Goal: Use online tool/utility: Utilize a website feature to perform a specific function

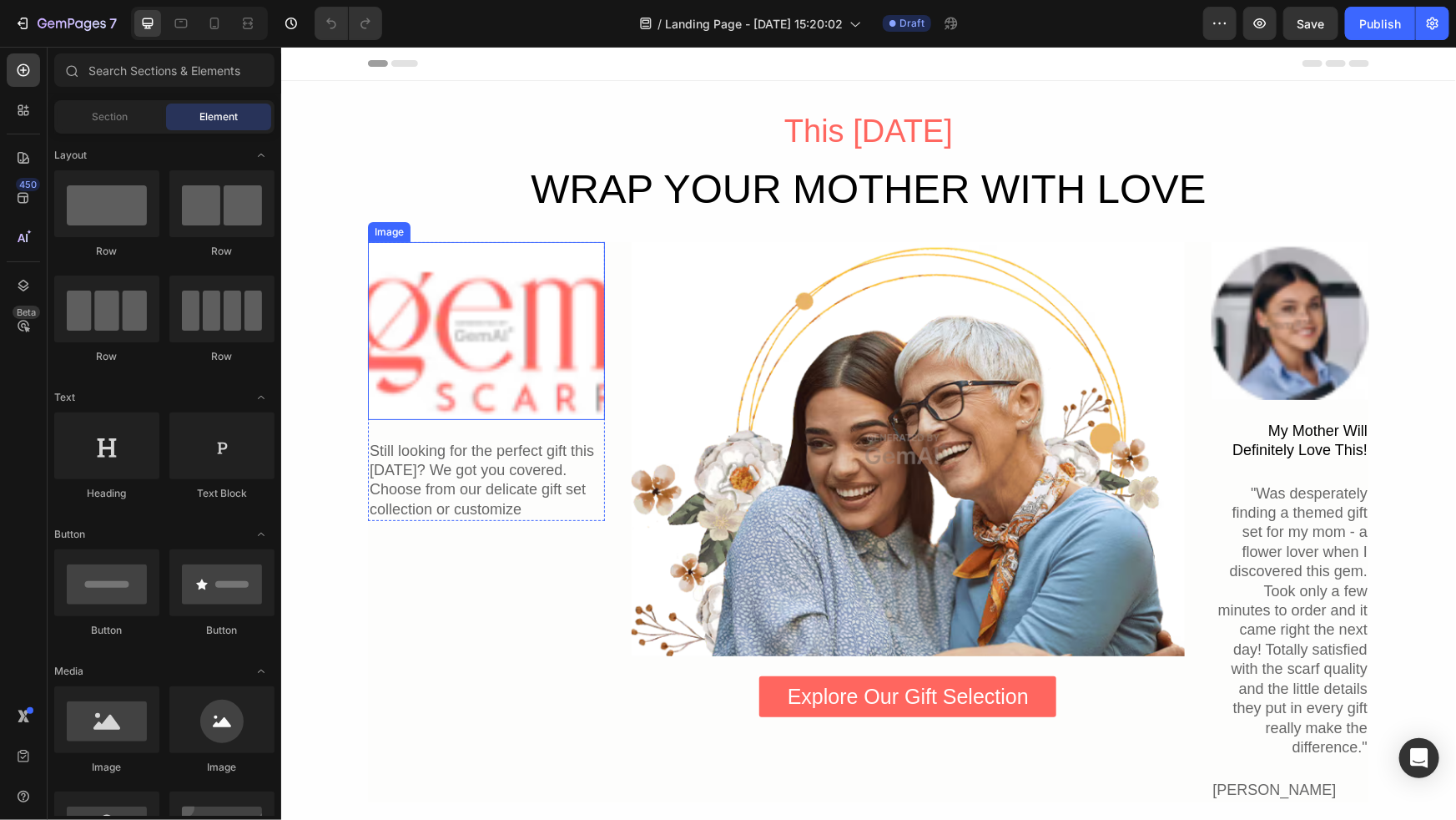
click at [516, 322] on img at bounding box center [485, 330] width 237 height 178
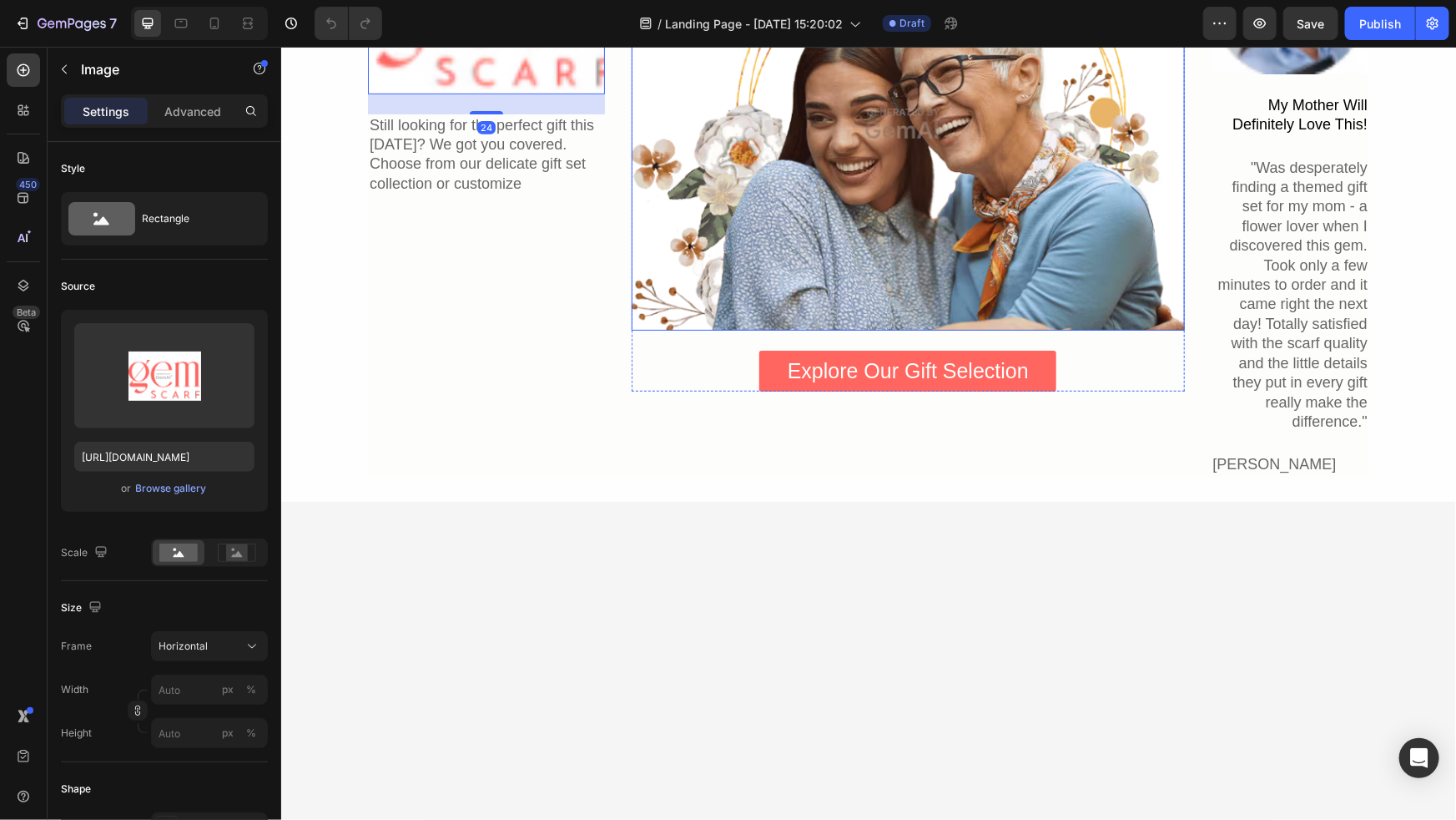
scroll to position [505, 0]
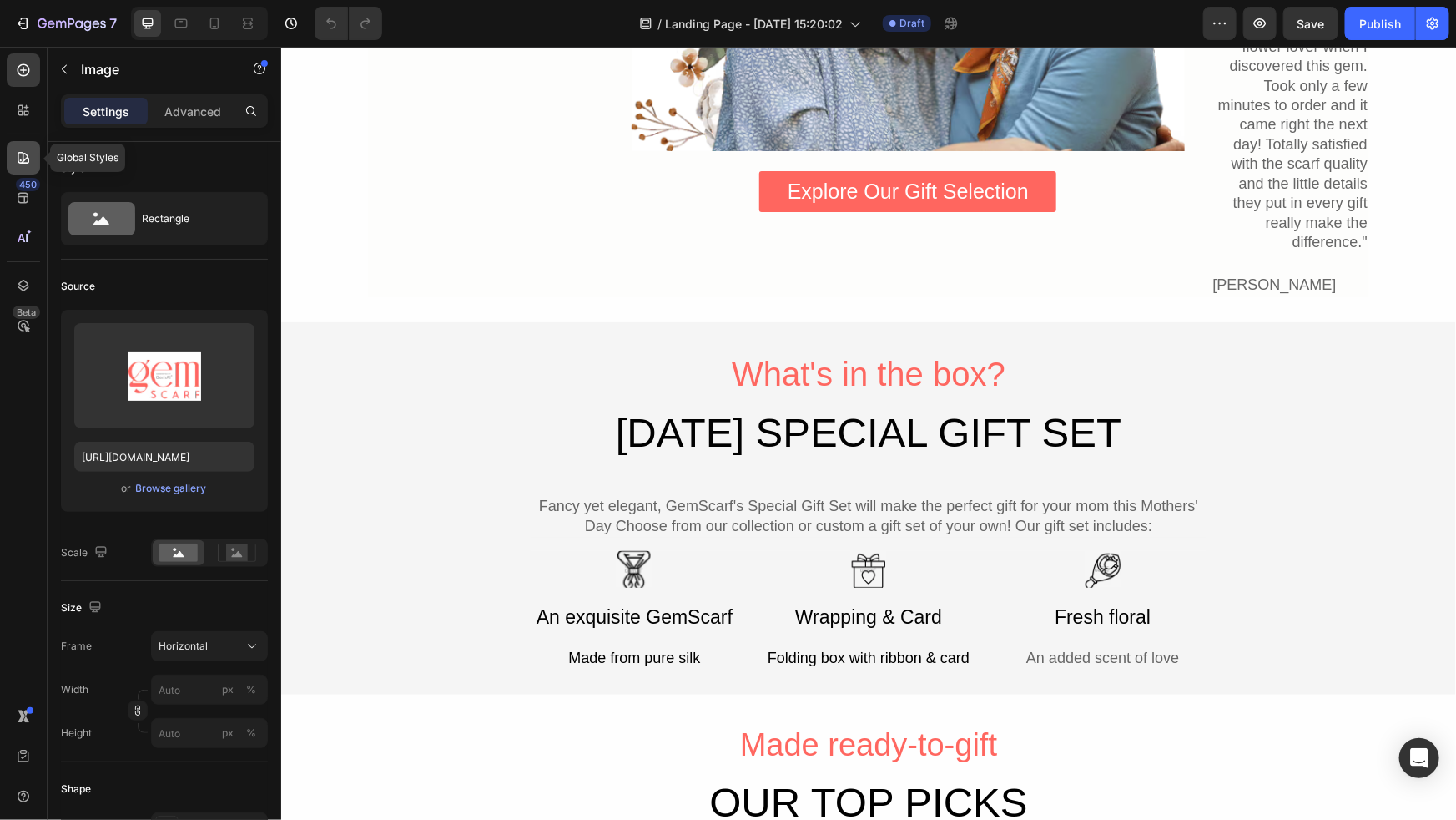
click at [26, 163] on icon at bounding box center [22, 157] width 16 height 16
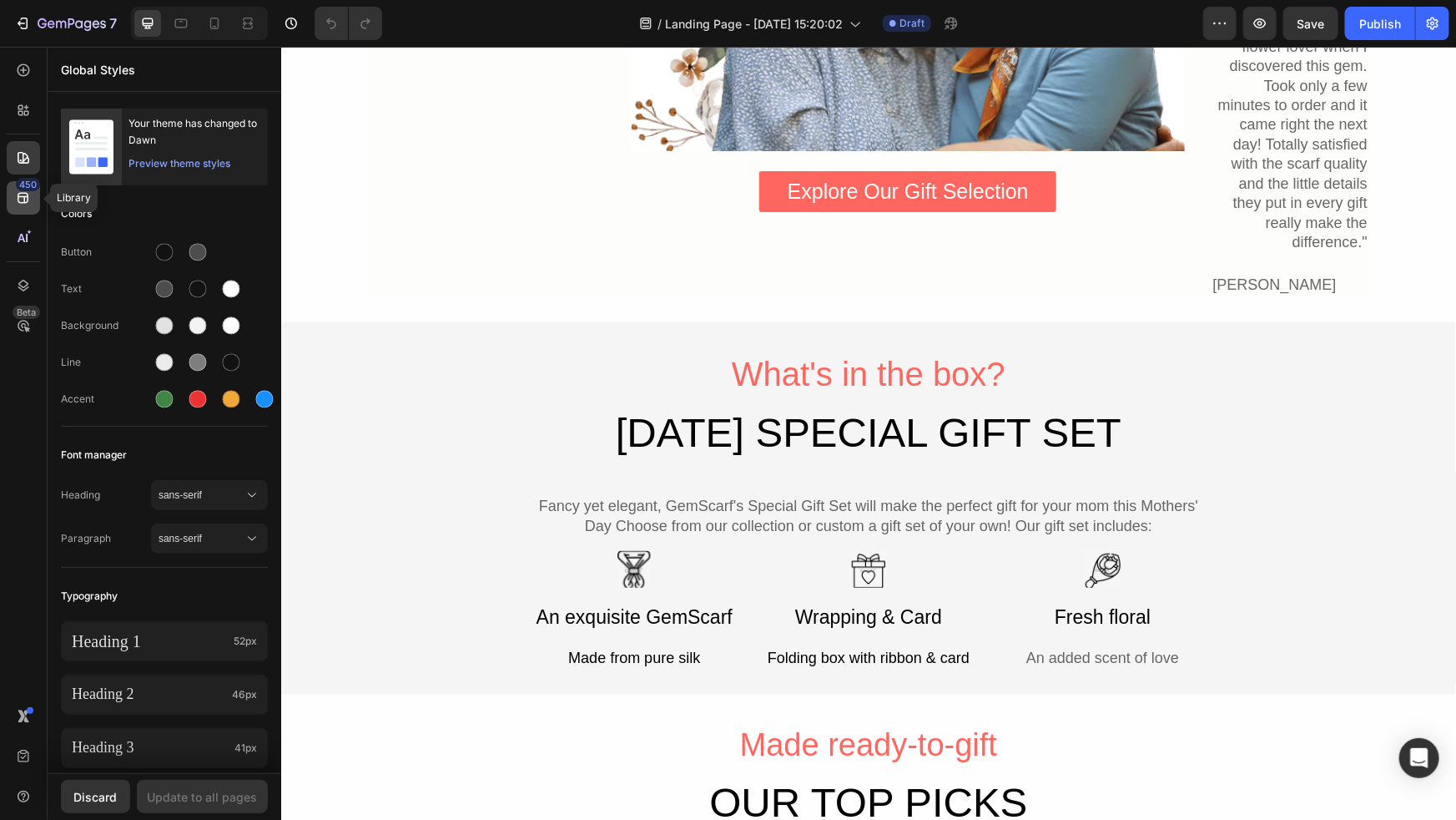
click at [30, 195] on icon at bounding box center [22, 197] width 16 height 16
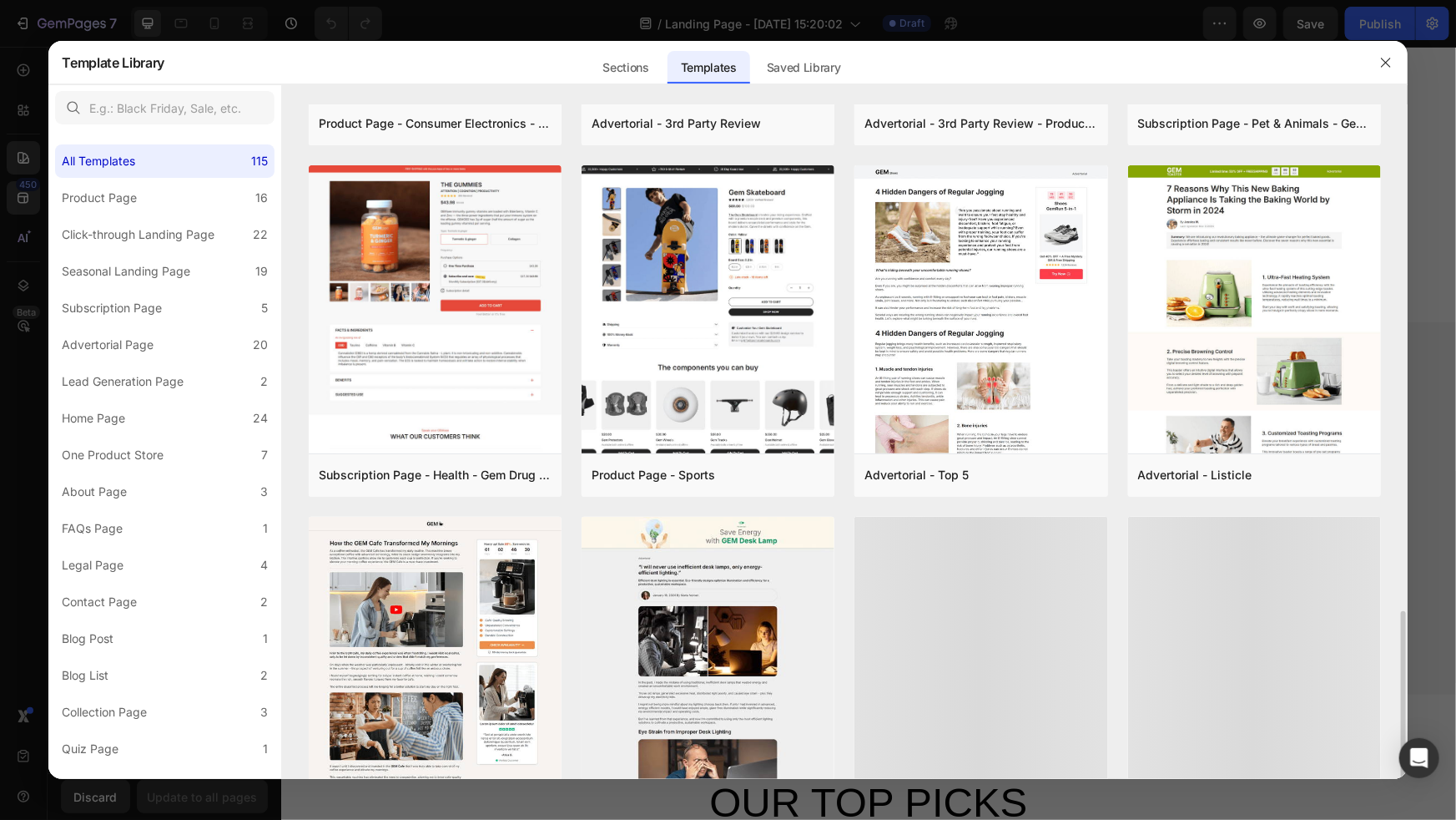
scroll to position [1084, 0]
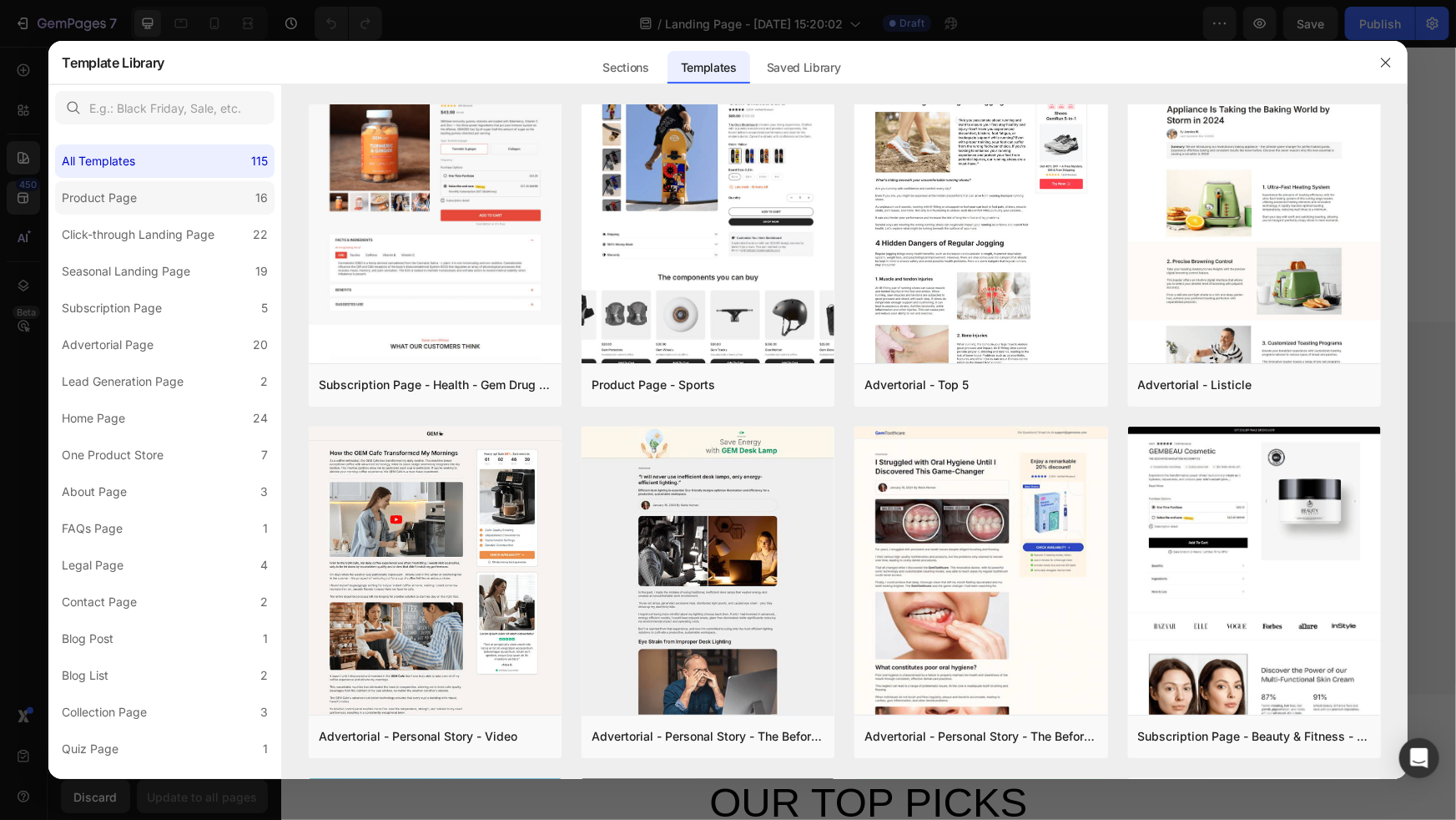
click at [115, 190] on div "Product Page" at bounding box center [98, 197] width 75 height 20
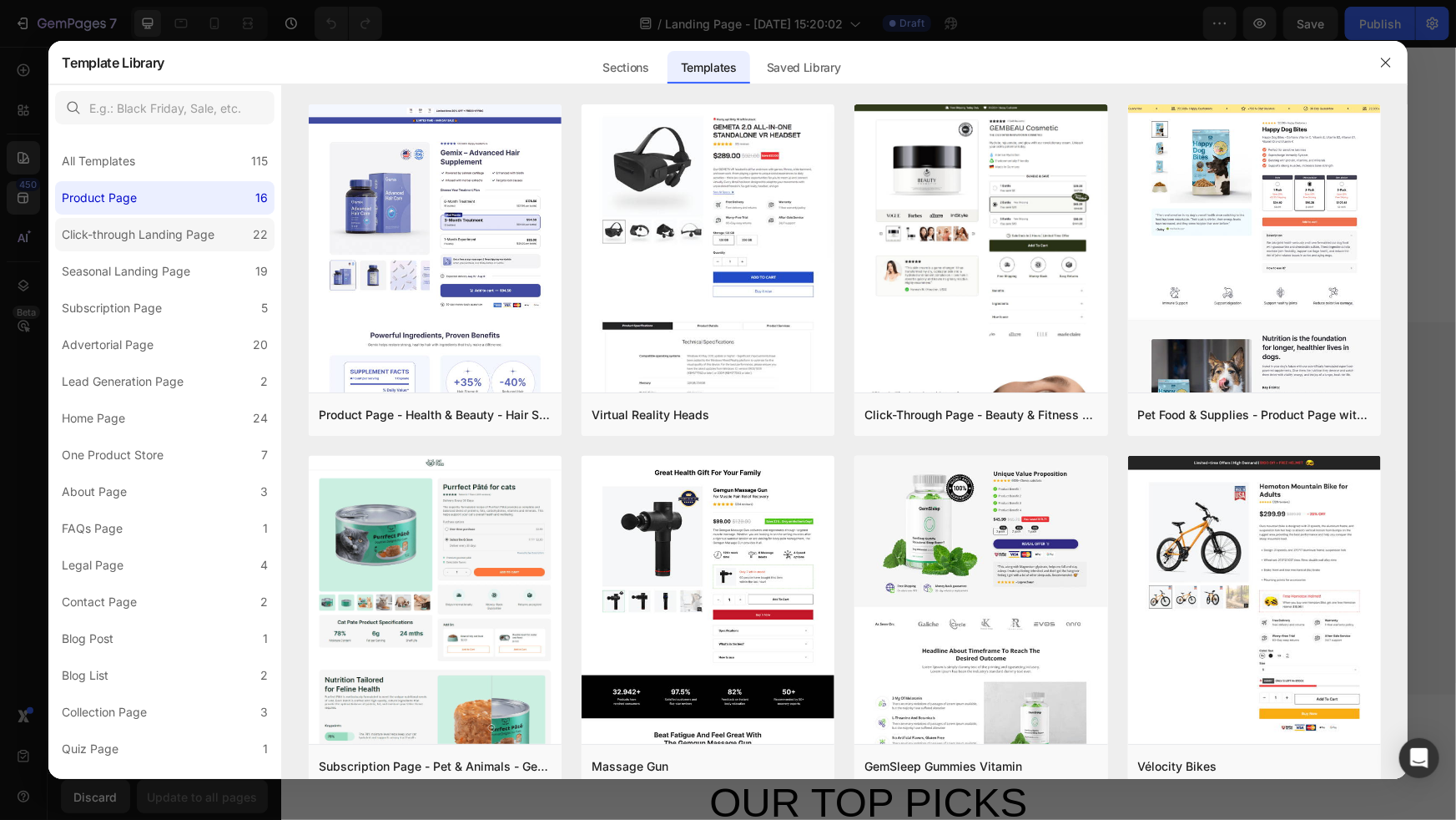
click at [140, 239] on div "Click-through Landing Page" at bounding box center [137, 234] width 153 height 20
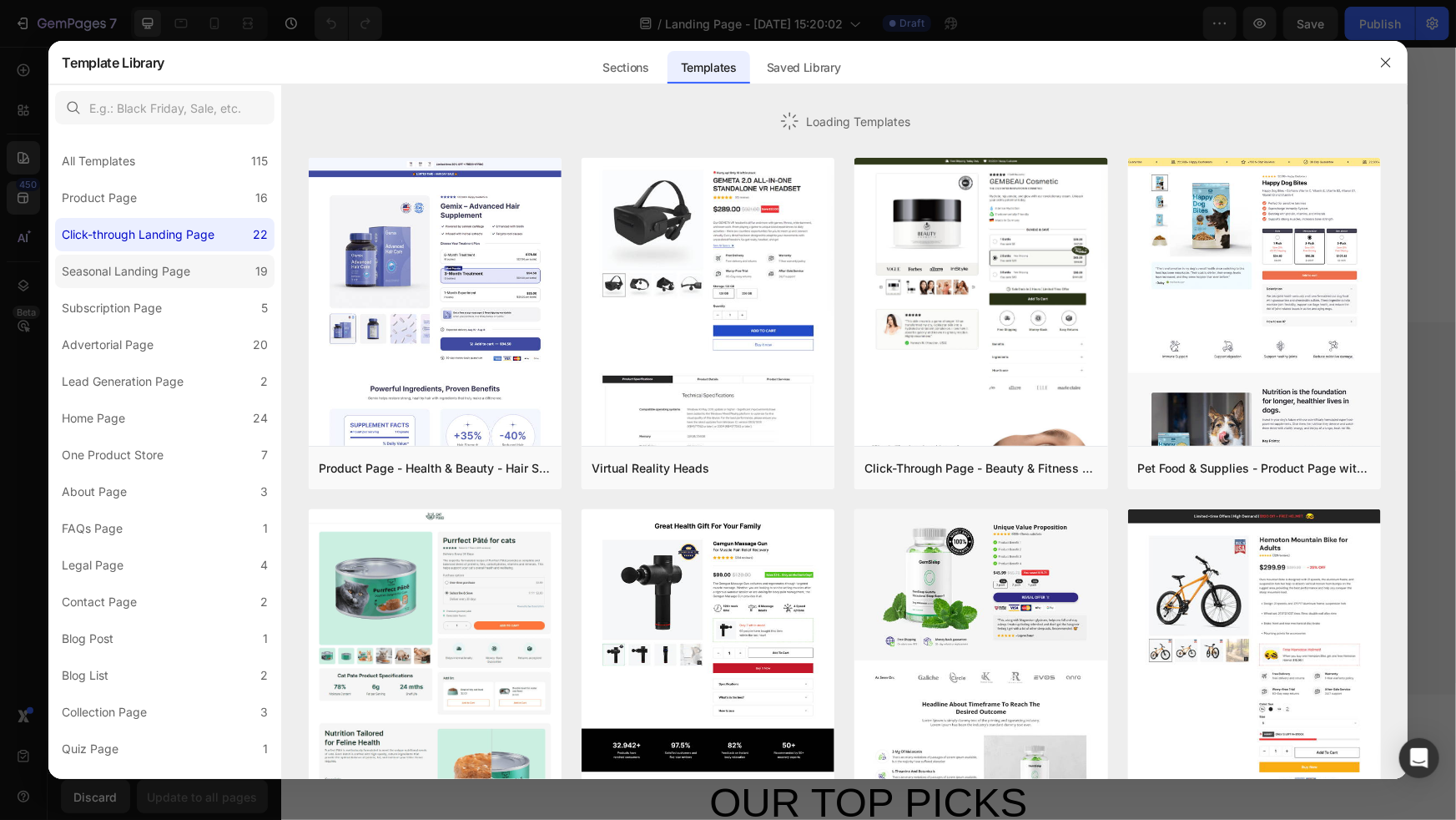
click at [150, 271] on div "Seasonal Landing Page" at bounding box center [125, 270] width 129 height 20
click at [149, 317] on div "Subscription Page" at bounding box center [111, 308] width 100 height 20
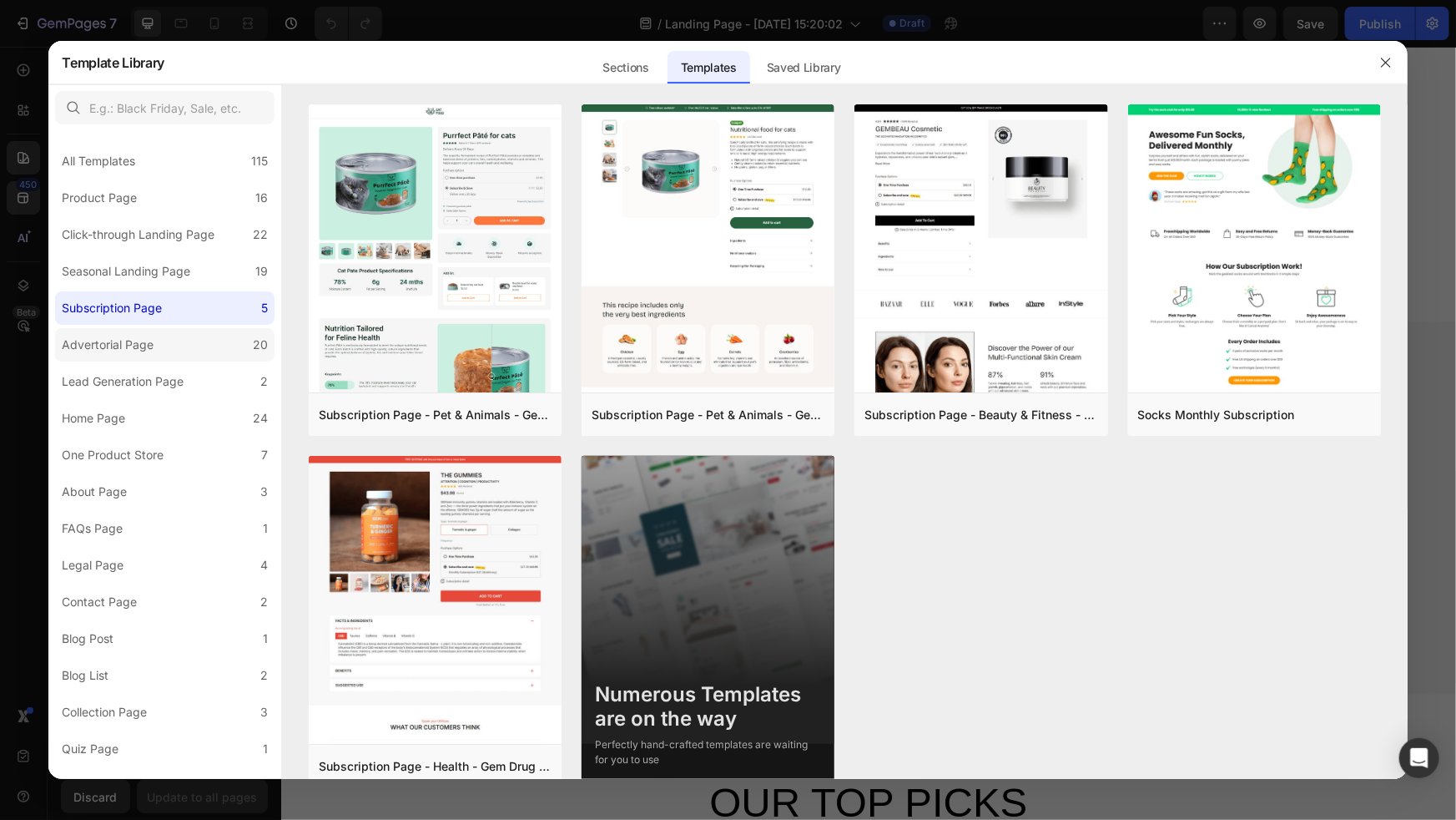
click at [143, 352] on div "Advertorial Page" at bounding box center [107, 344] width 92 height 20
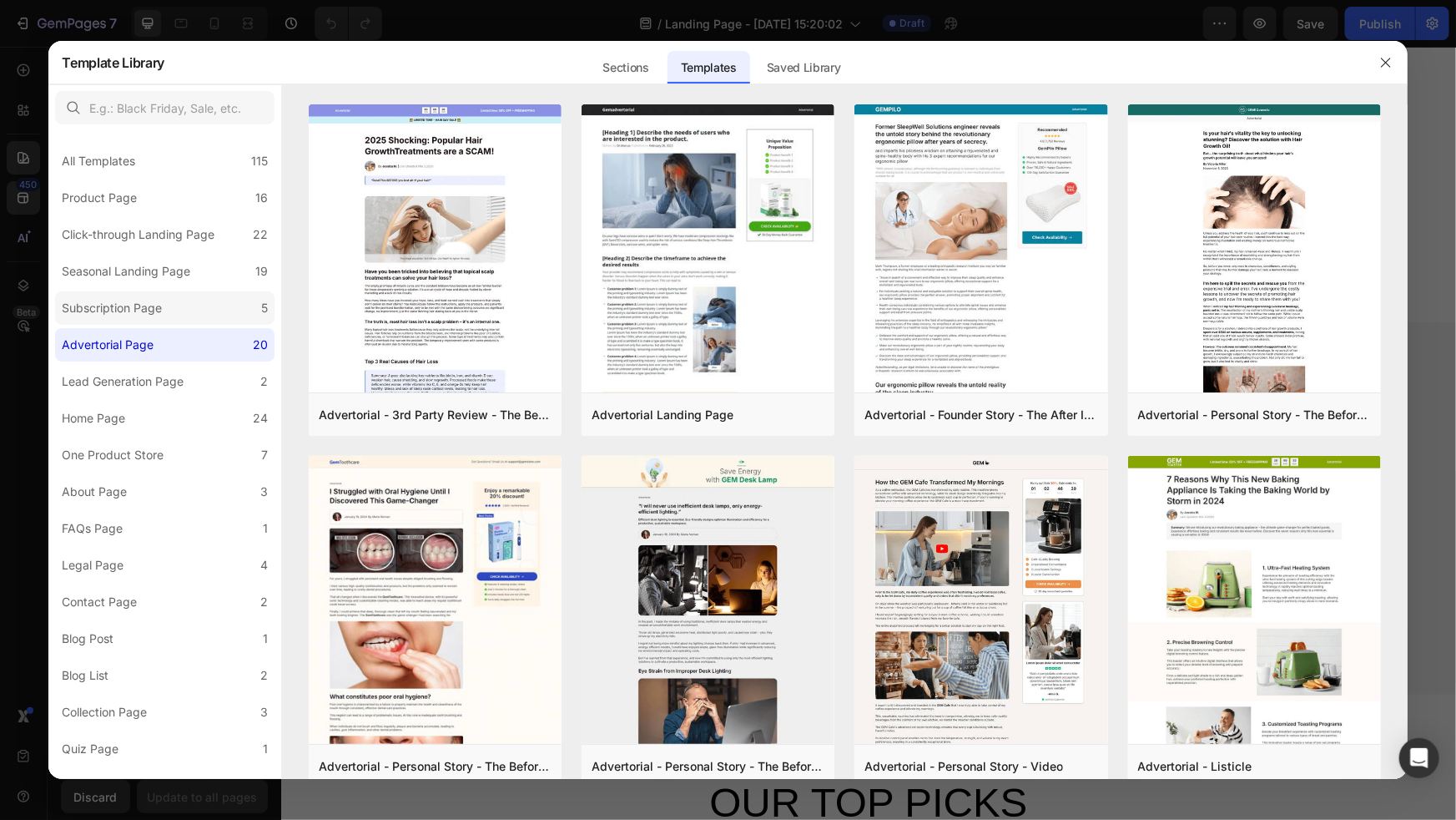
click at [171, 306] on label "Subscription Page 5" at bounding box center [165, 308] width 219 height 34
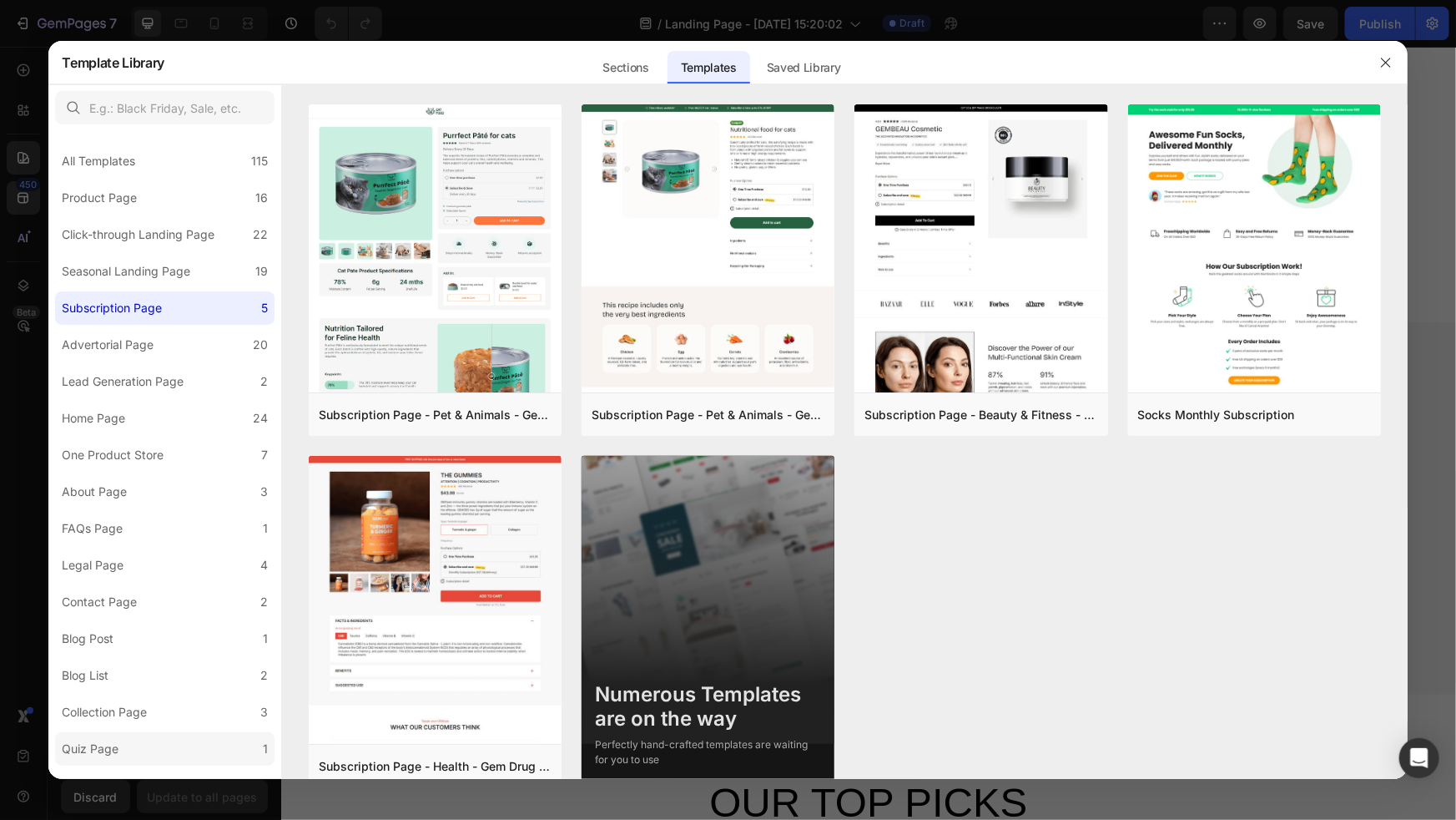
click at [123, 741] on div "Quiz Page" at bounding box center [92, 748] width 63 height 20
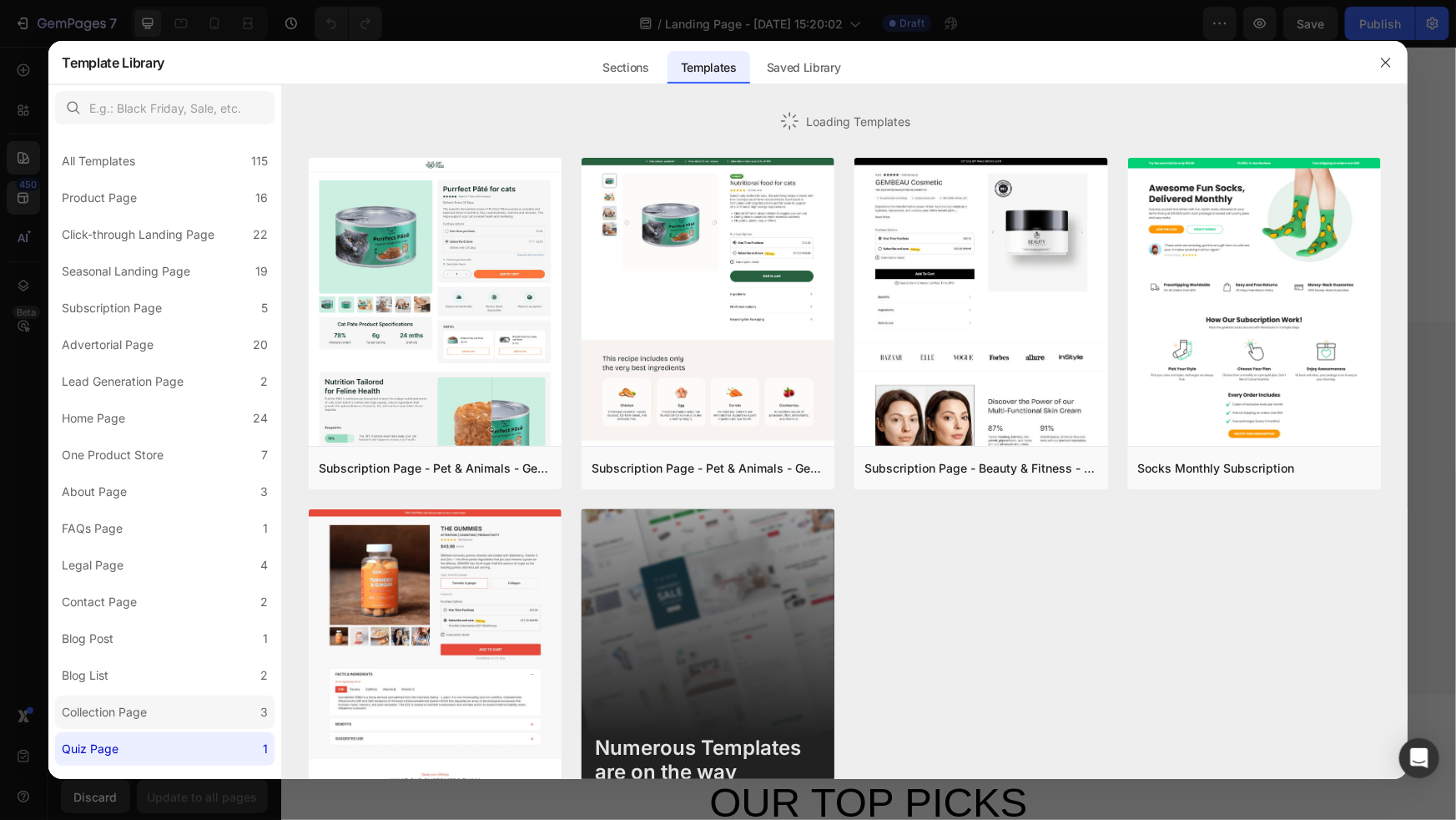
click at [130, 718] on div "Collection Page" at bounding box center [104, 711] width 85 height 20
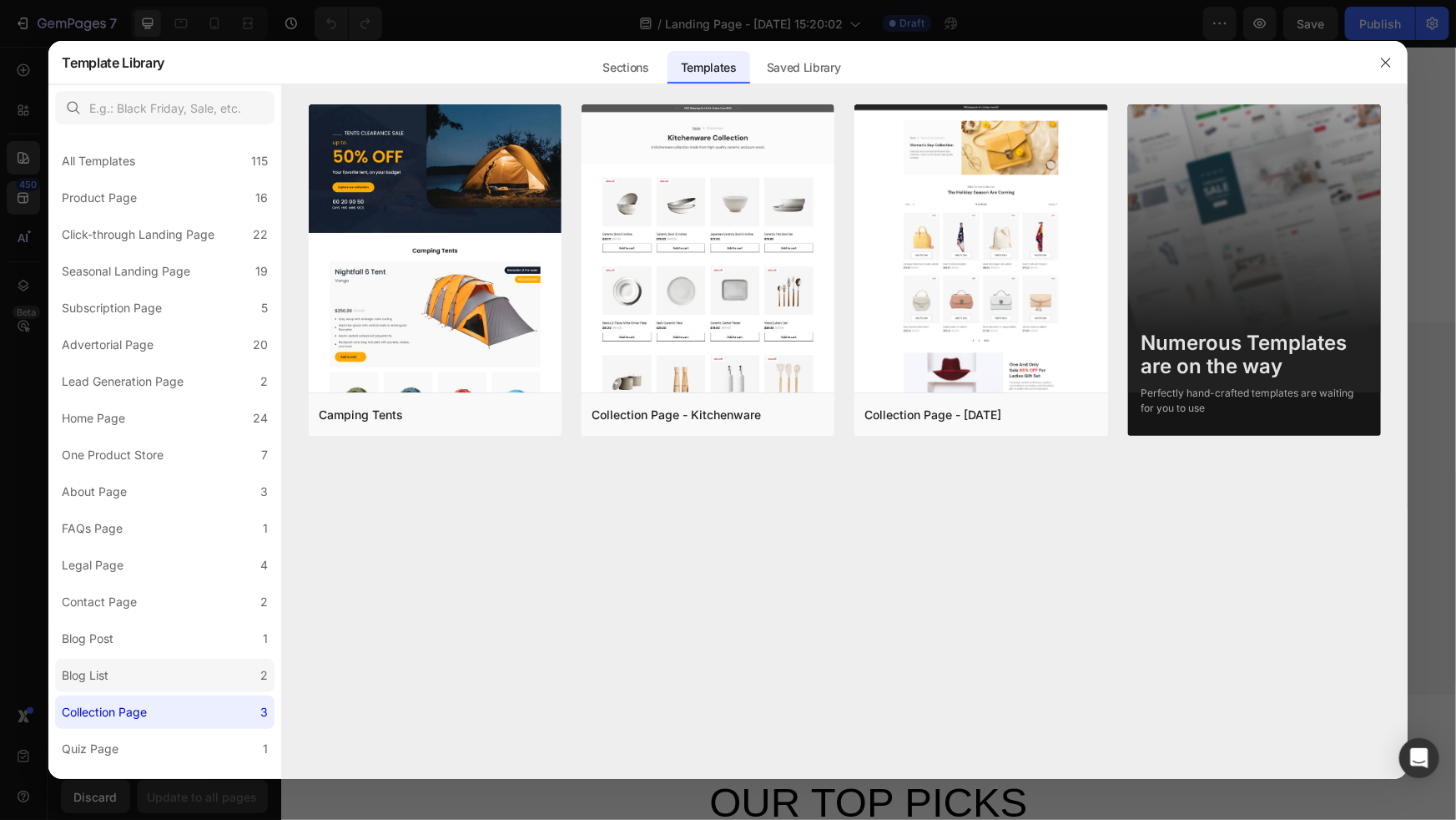
click at [130, 670] on label "Blog List 2" at bounding box center [165, 675] width 219 height 34
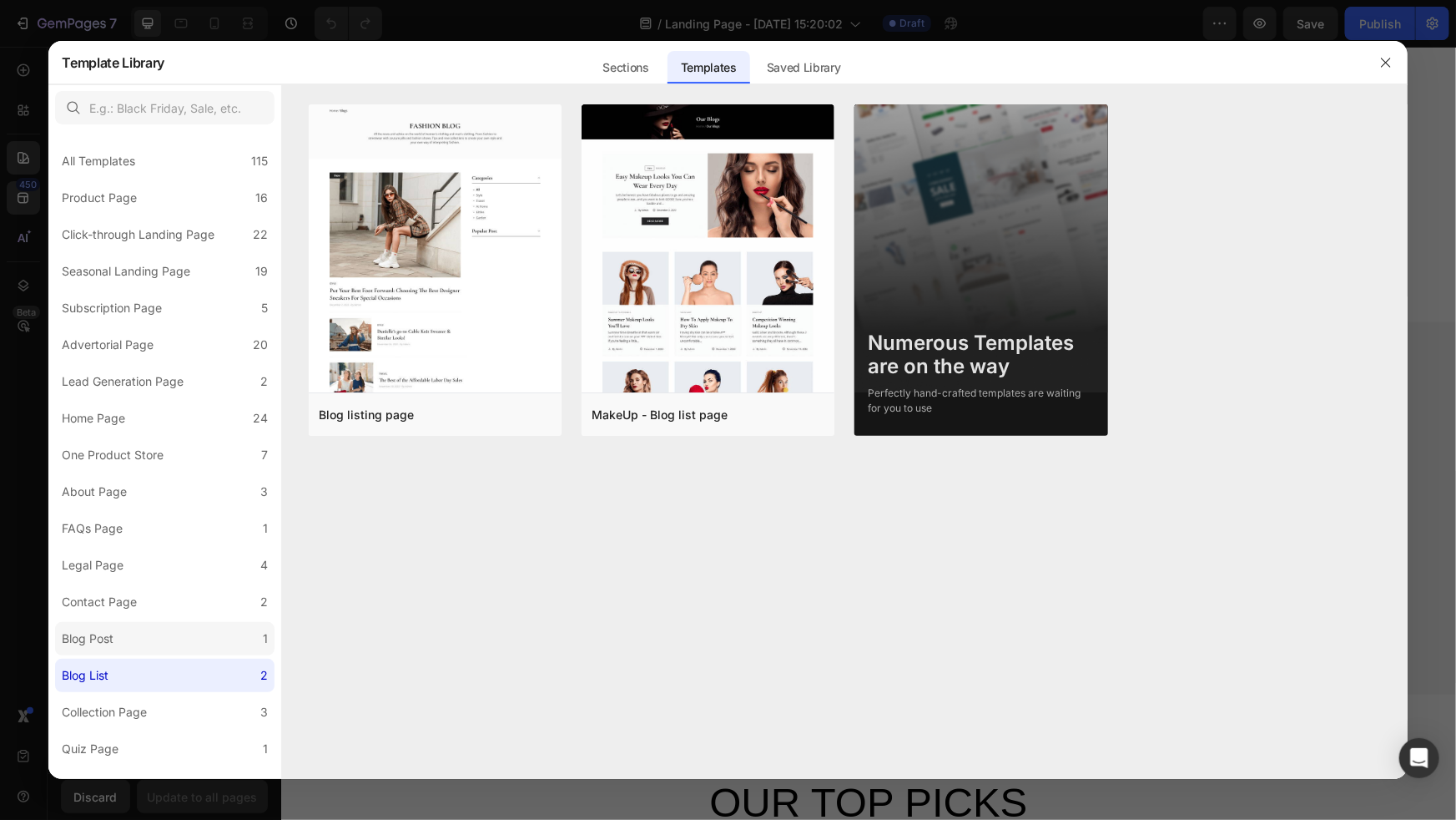
click at [142, 629] on label "Blog Post 1" at bounding box center [165, 639] width 219 height 34
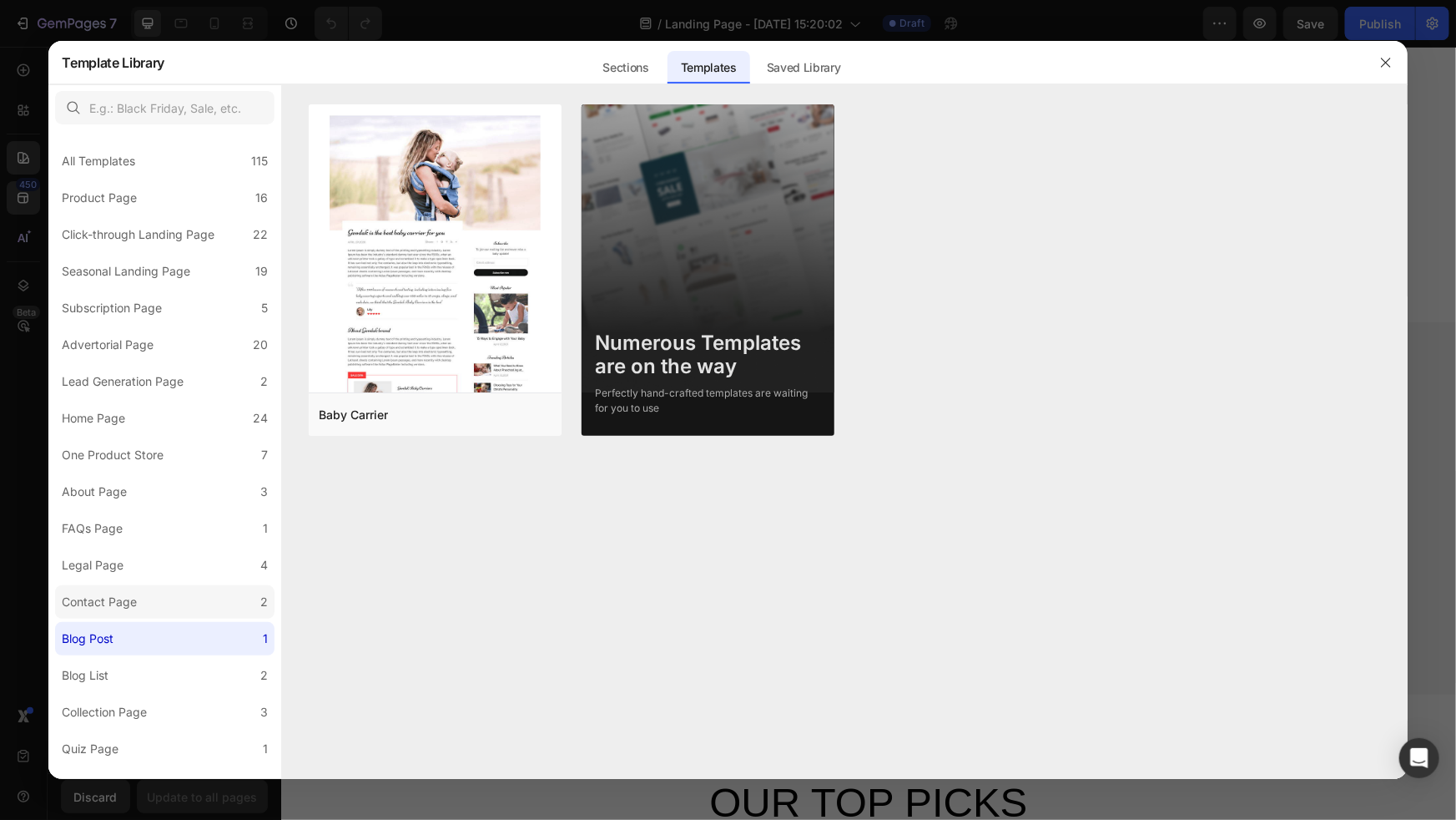
click at [153, 601] on label "Contact Page 2" at bounding box center [165, 601] width 219 height 34
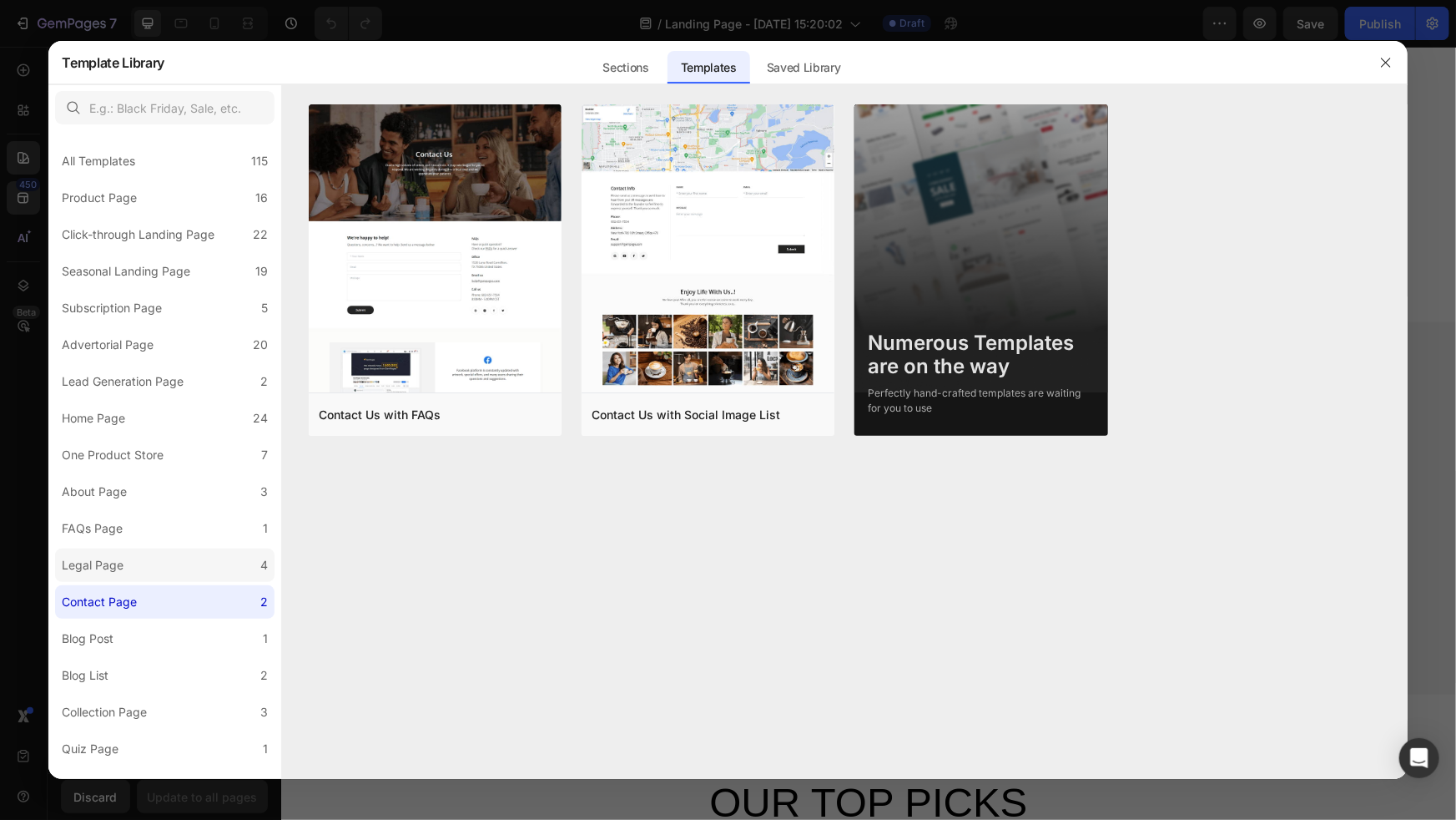
click at [160, 556] on label "Legal Page 4" at bounding box center [165, 565] width 219 height 34
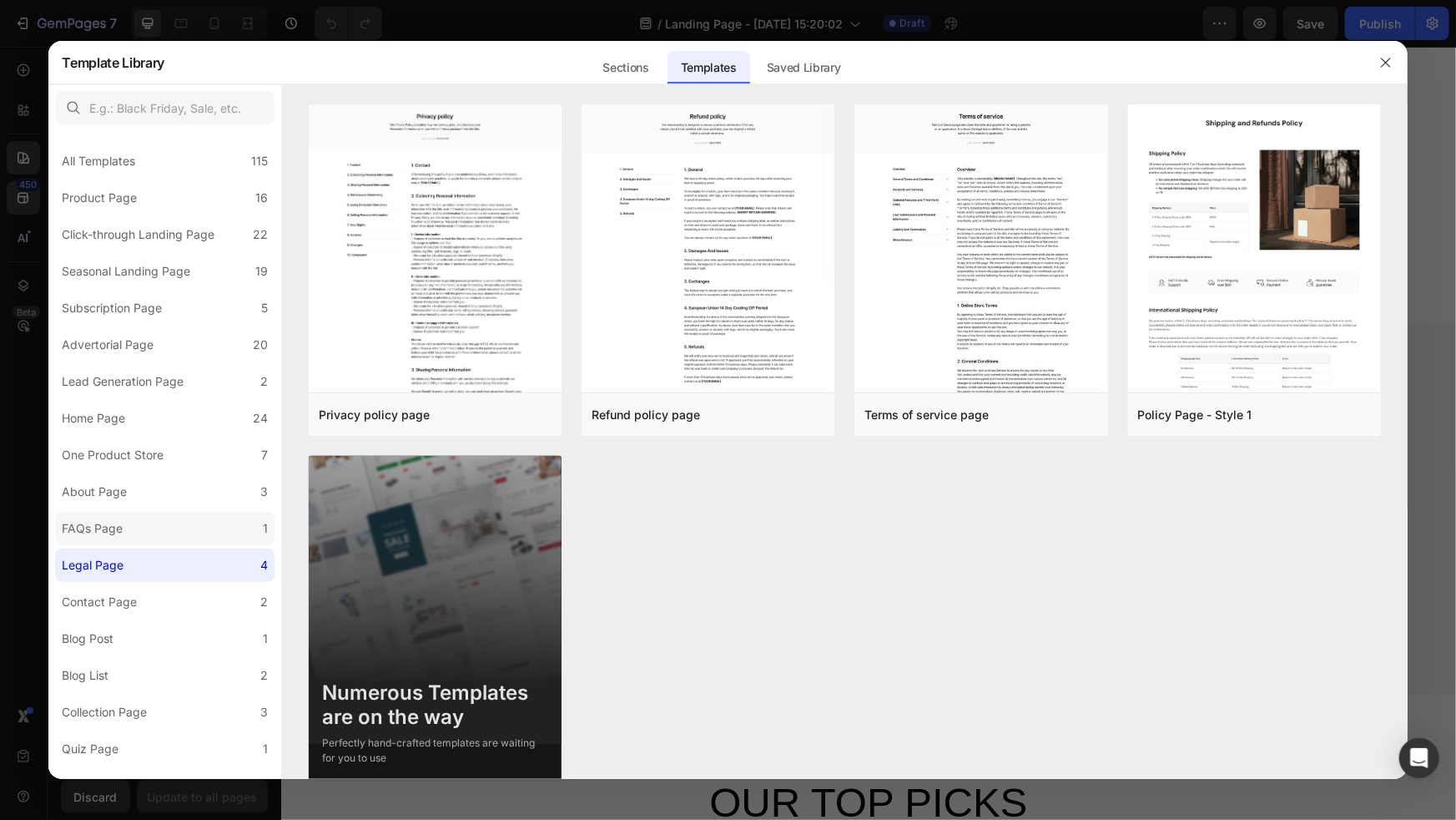
click at [160, 514] on label "FAQs Page 1" at bounding box center [165, 528] width 219 height 34
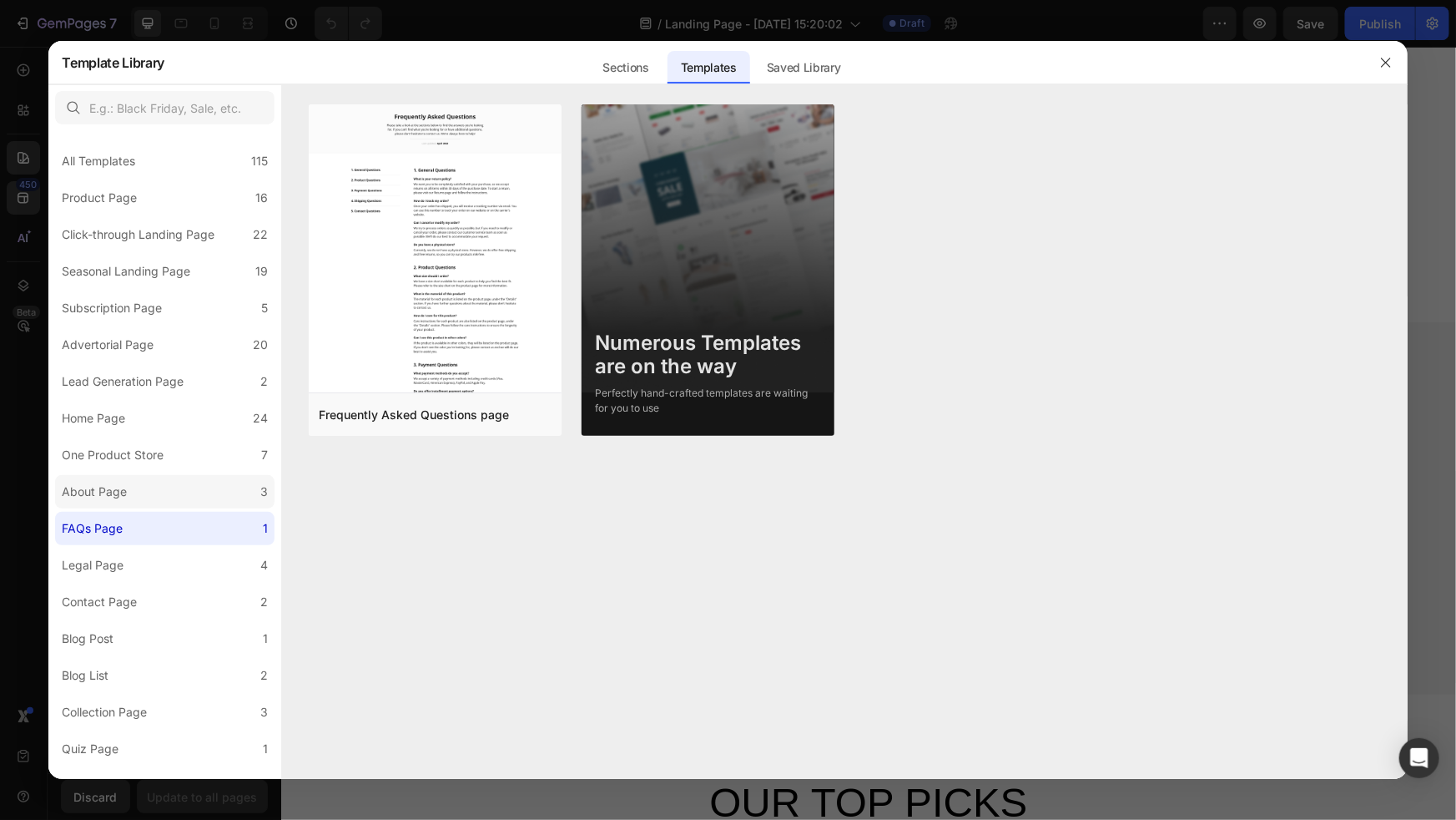
click at [169, 485] on label "About Page 3" at bounding box center [165, 492] width 219 height 34
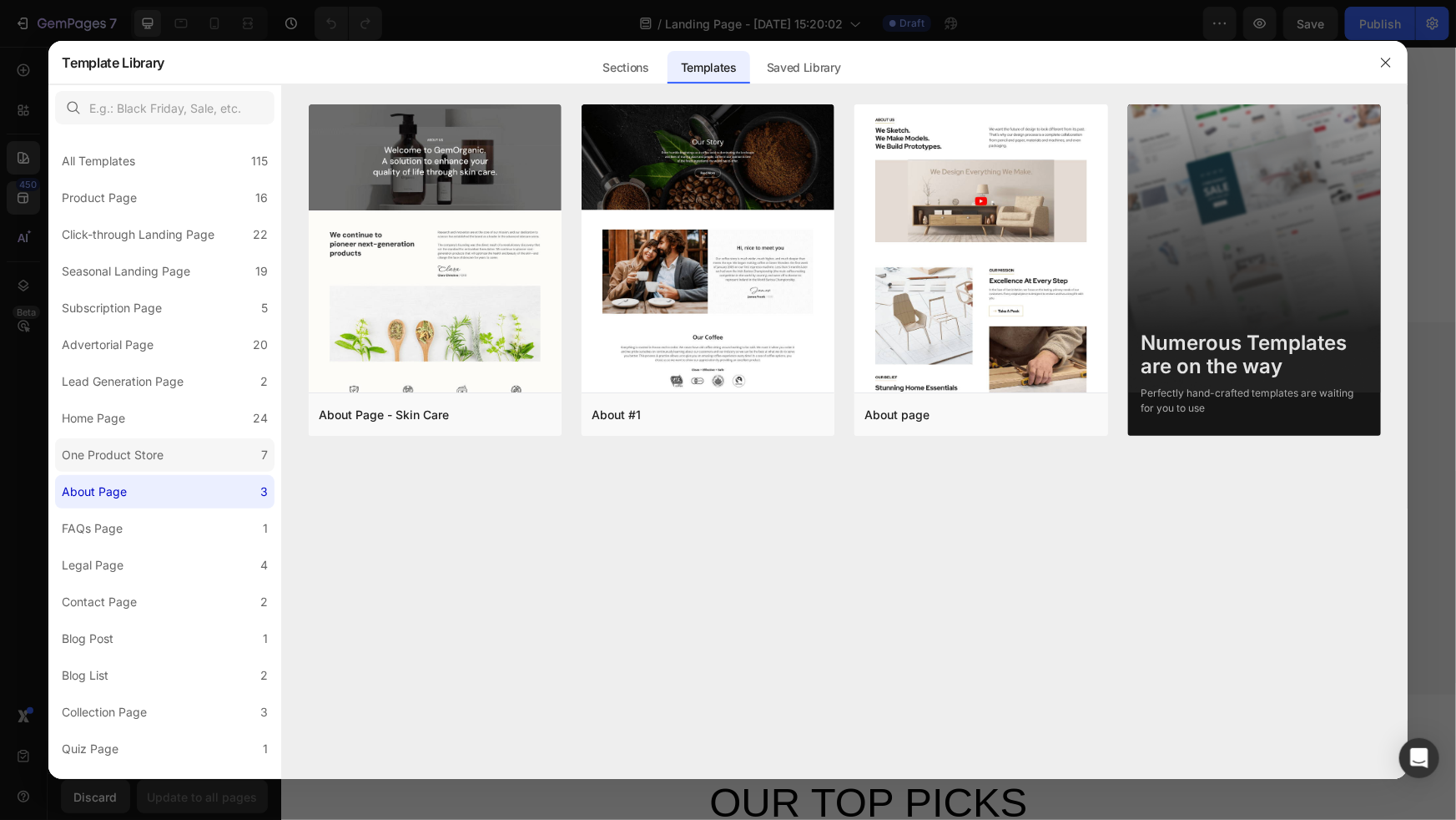
click at [173, 454] on label "One Product Store 7" at bounding box center [165, 454] width 219 height 34
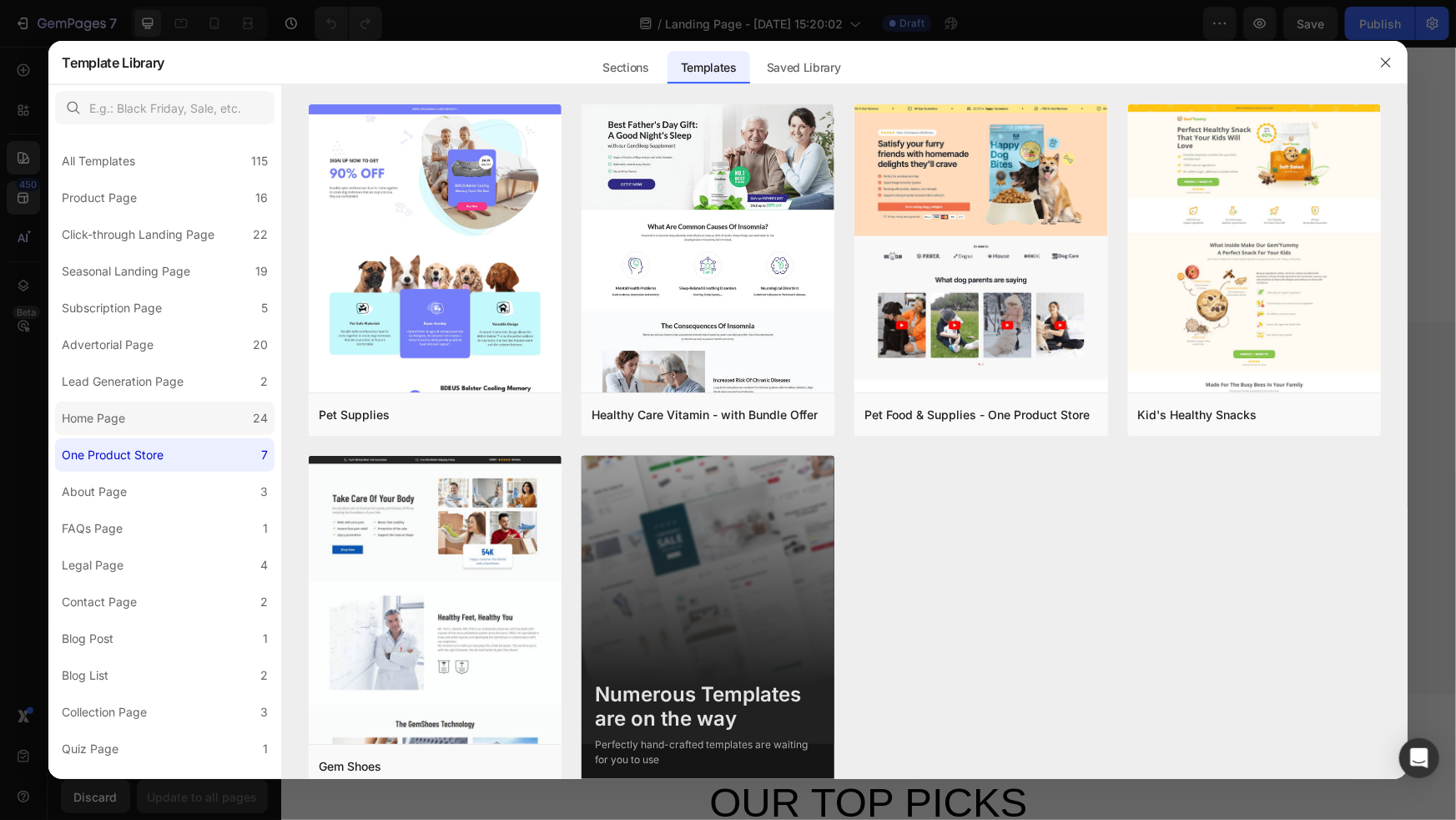
click at [166, 428] on label "Home Page 24" at bounding box center [165, 418] width 219 height 34
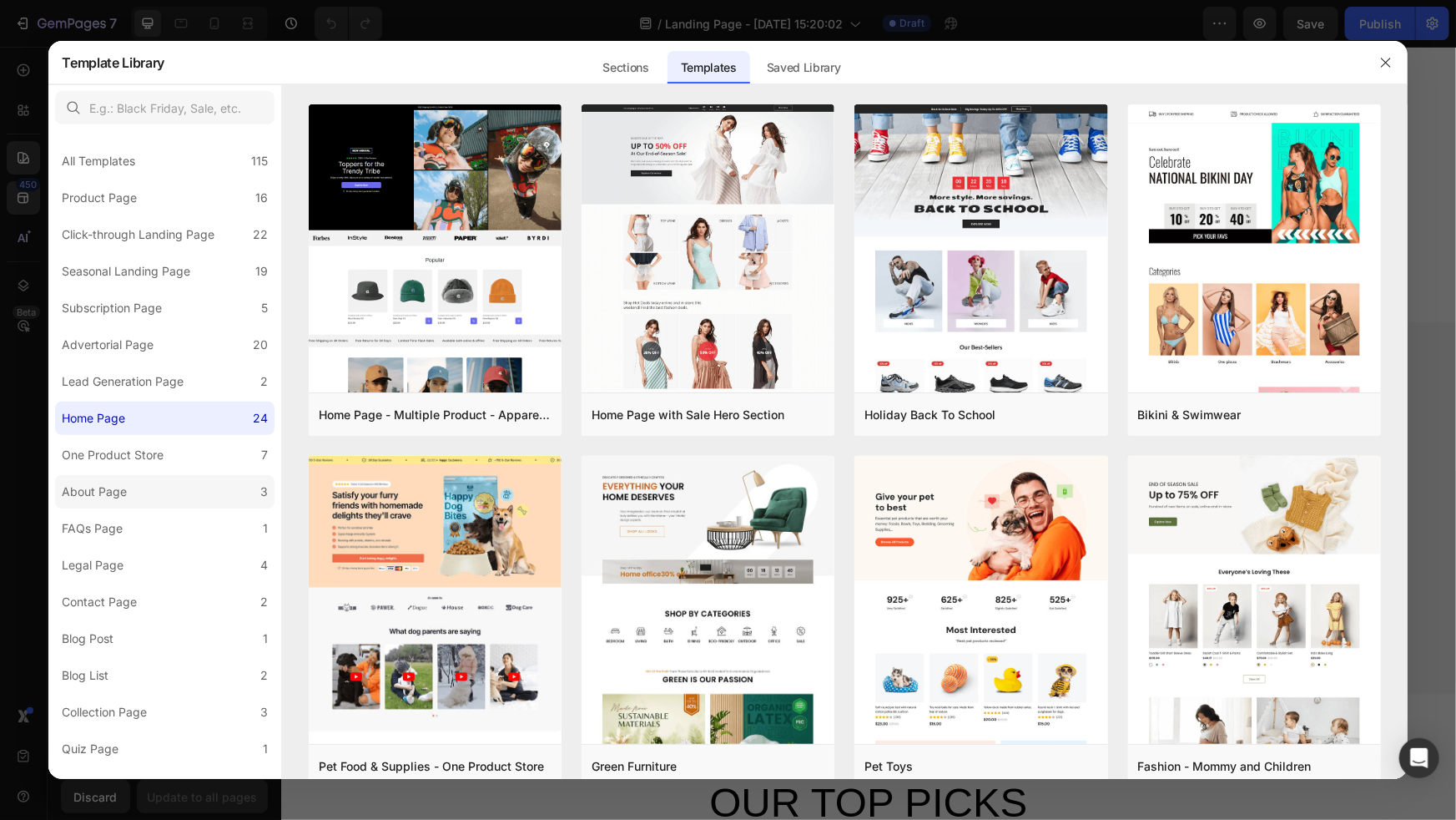
click at [155, 477] on label "About Page 3" at bounding box center [165, 492] width 219 height 34
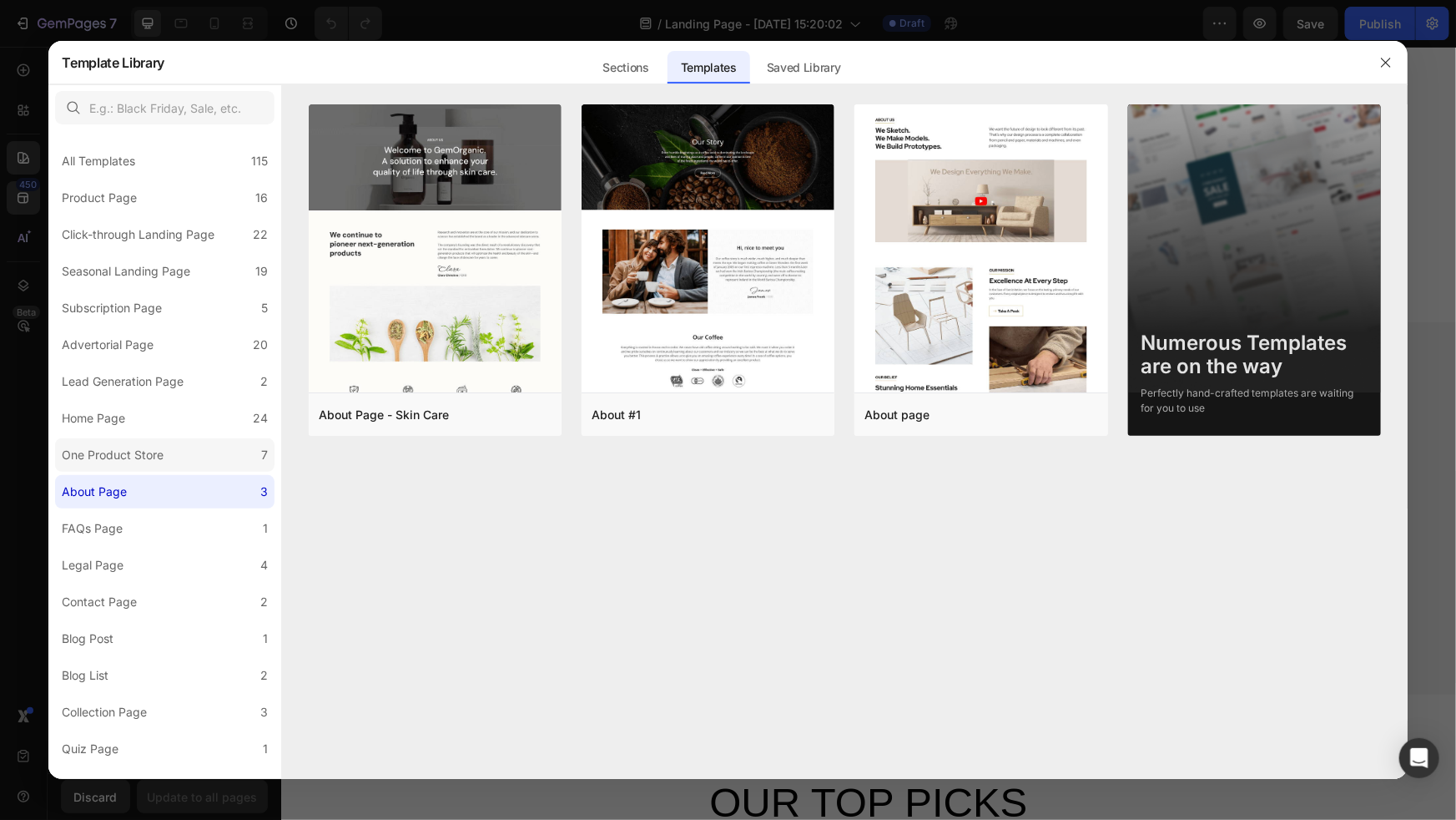
click at [159, 461] on div "One Product Store" at bounding box center [112, 454] width 102 height 20
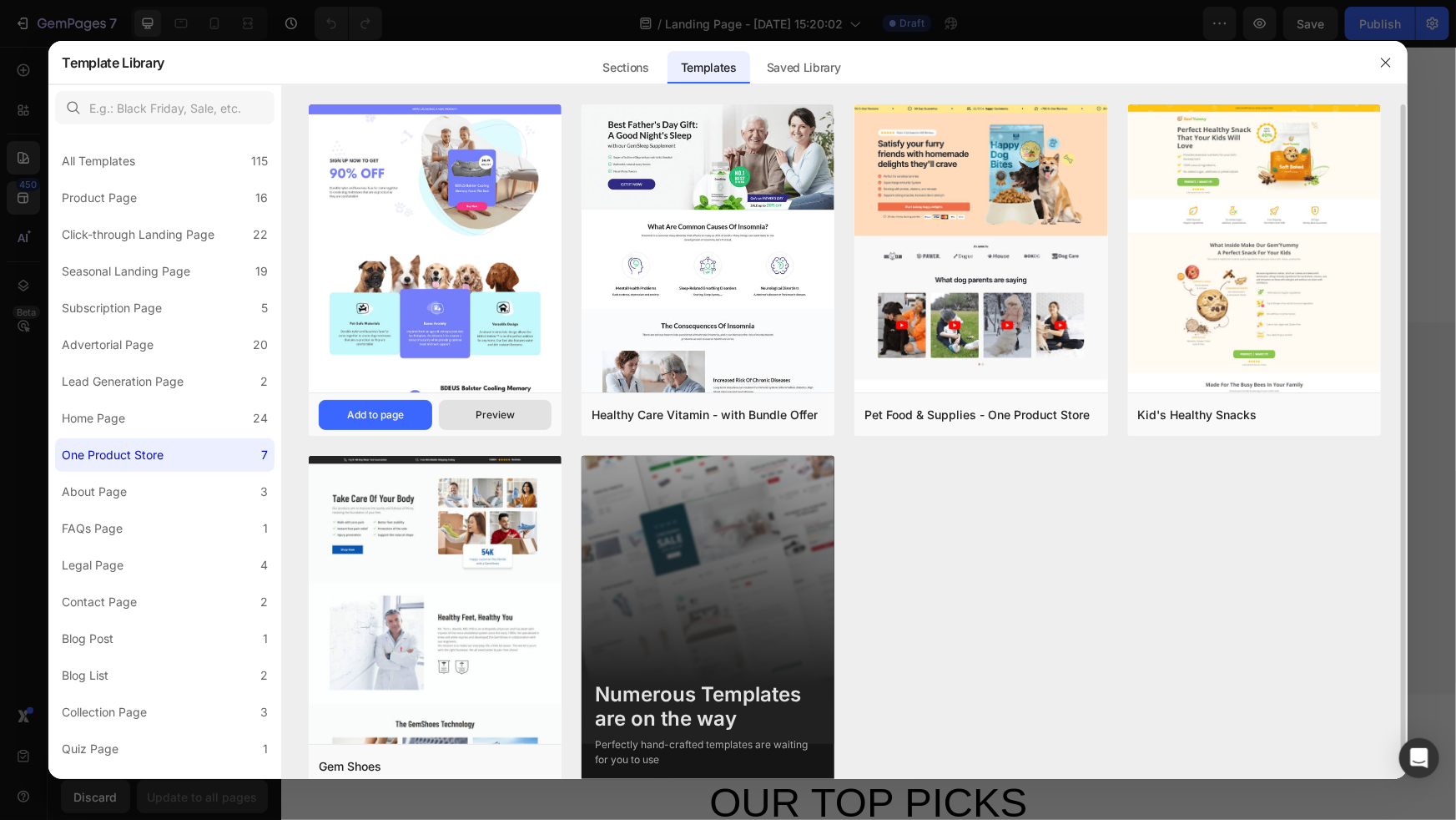
click at [484, 412] on div "Preview" at bounding box center [495, 414] width 39 height 15
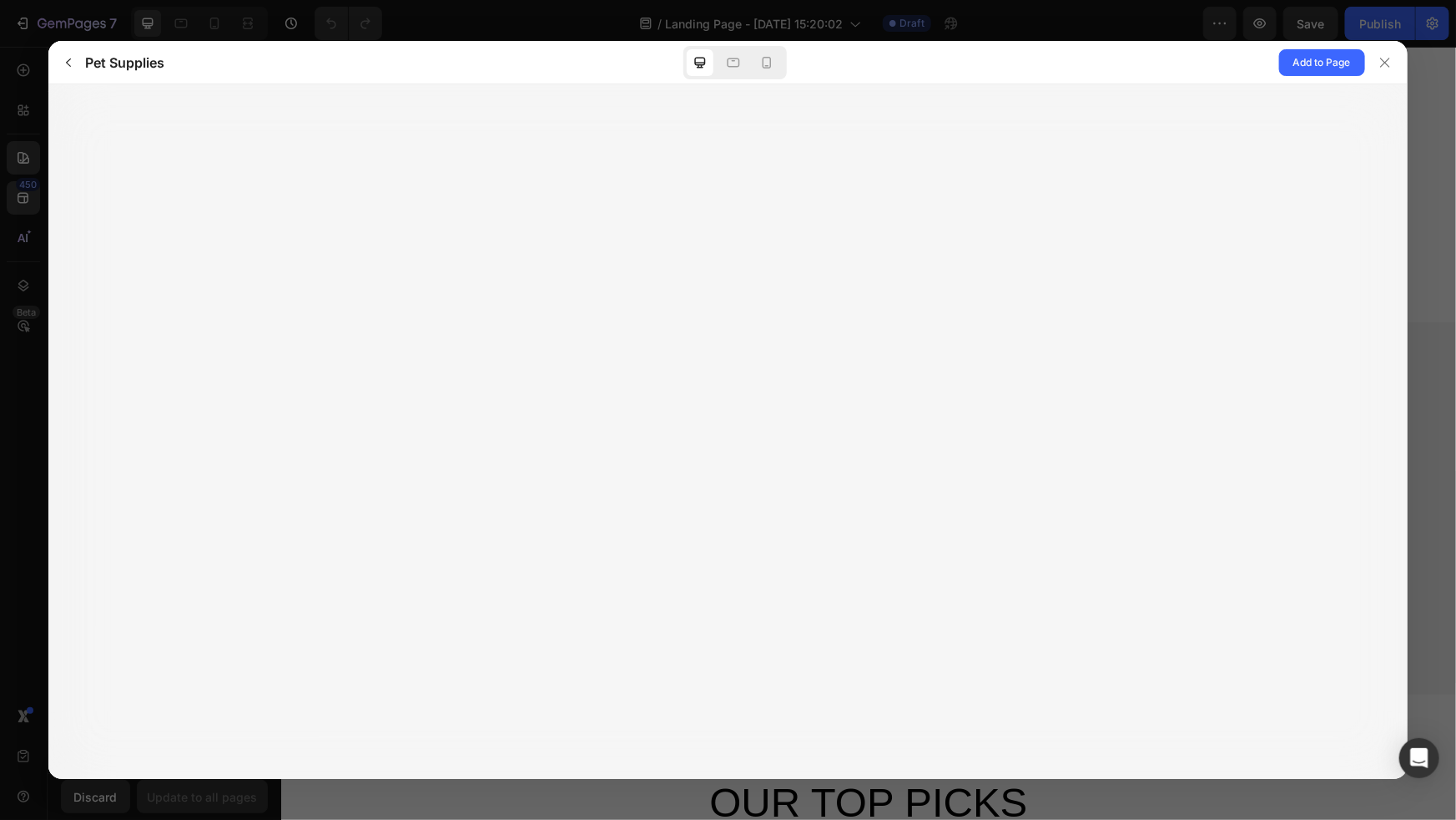
click at [649, 443] on div at bounding box center [728, 432] width 1359 height 695
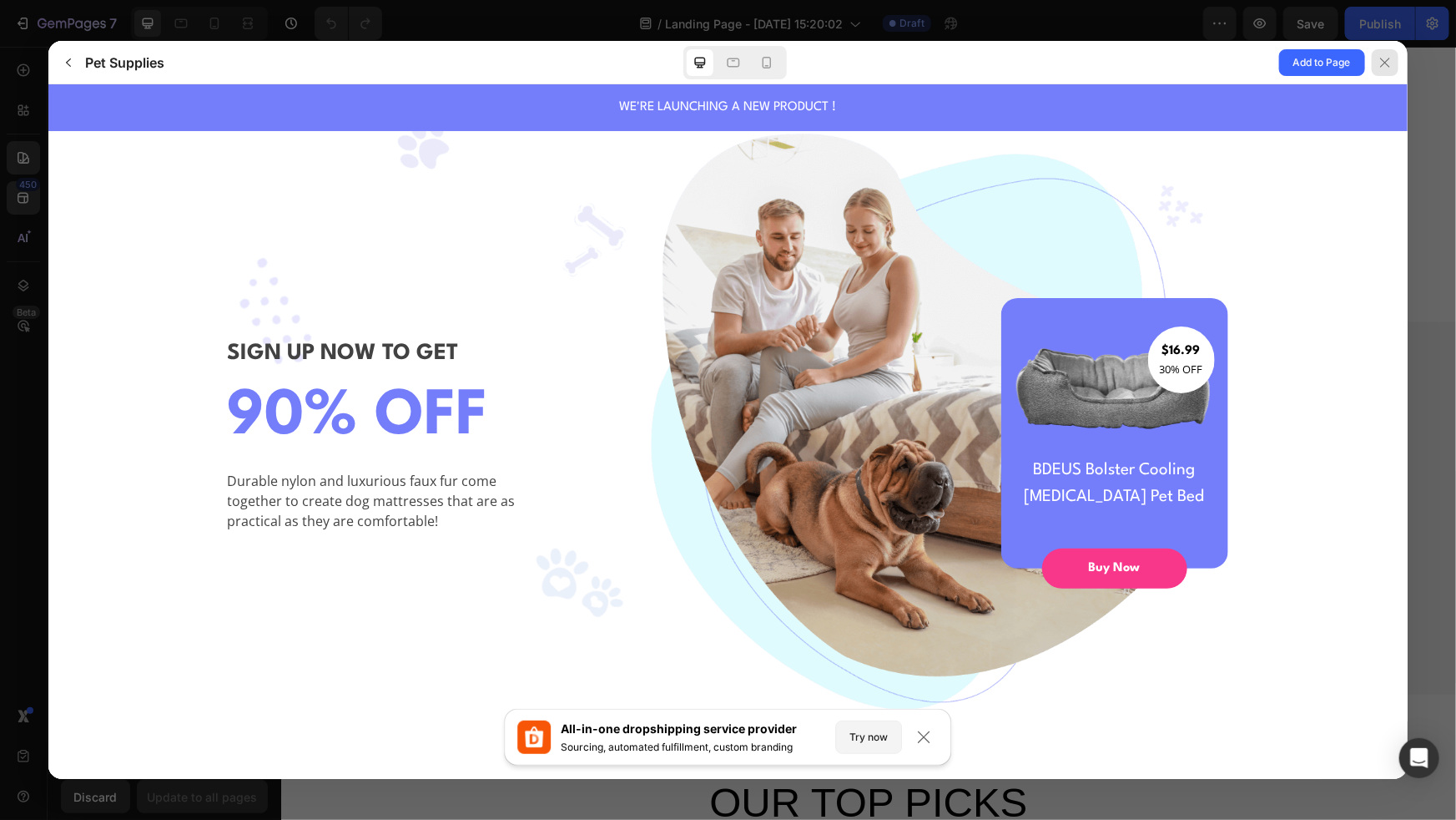
click at [1389, 64] on icon at bounding box center [1384, 62] width 13 height 13
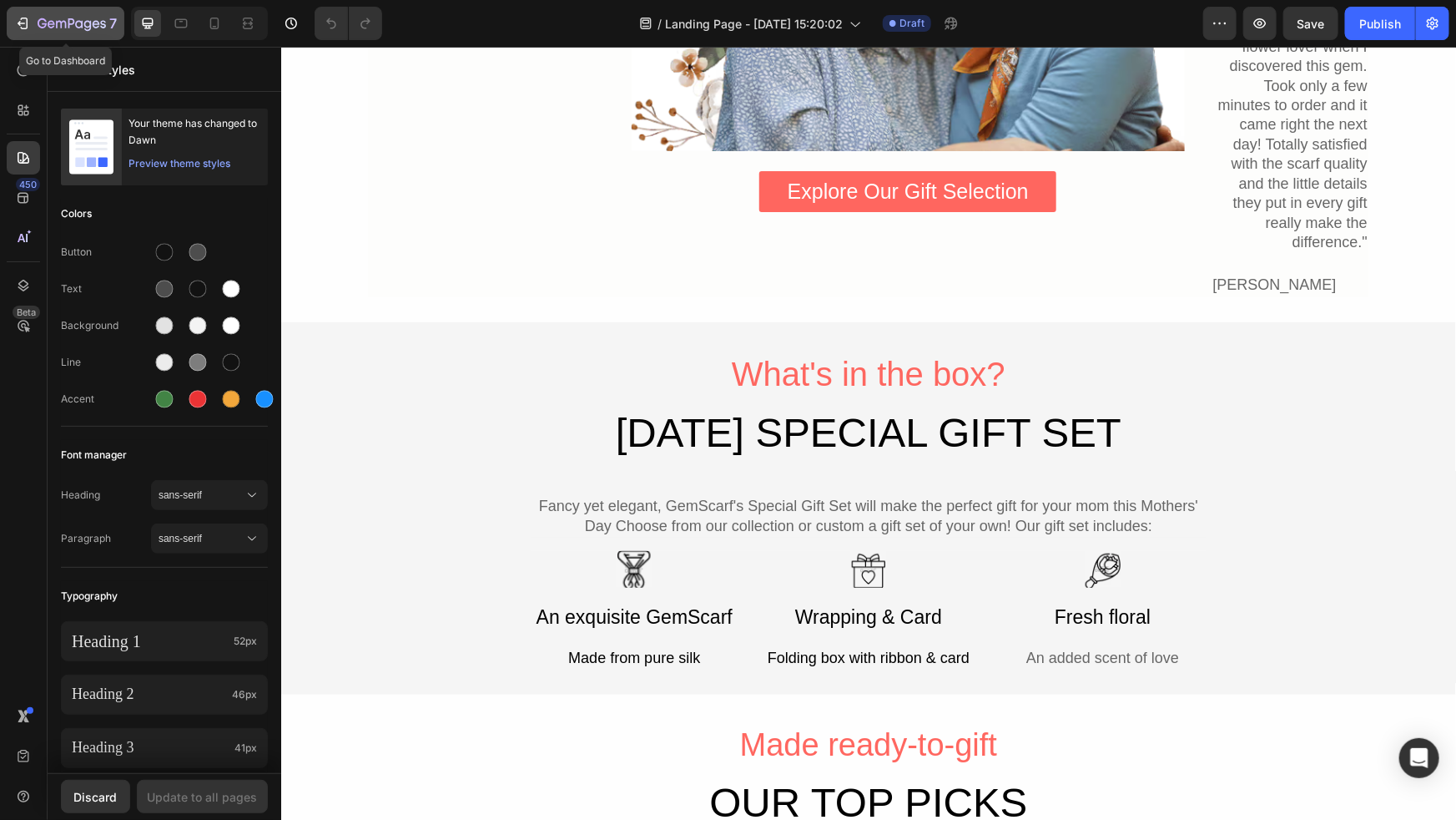
click at [15, 26] on icon "button" at bounding box center [22, 22] width 16 height 16
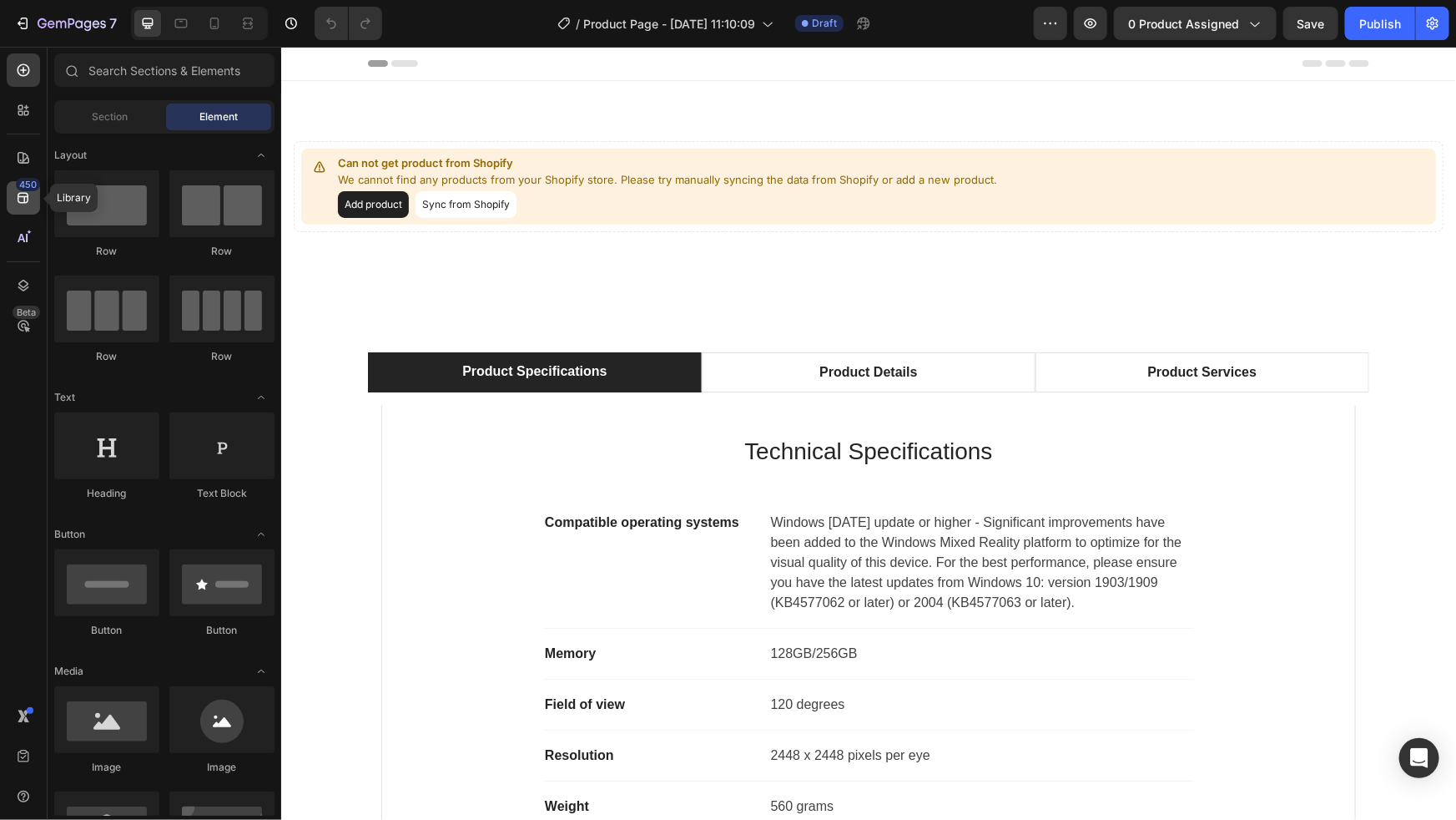
click at [20, 191] on icon at bounding box center [22, 197] width 16 height 16
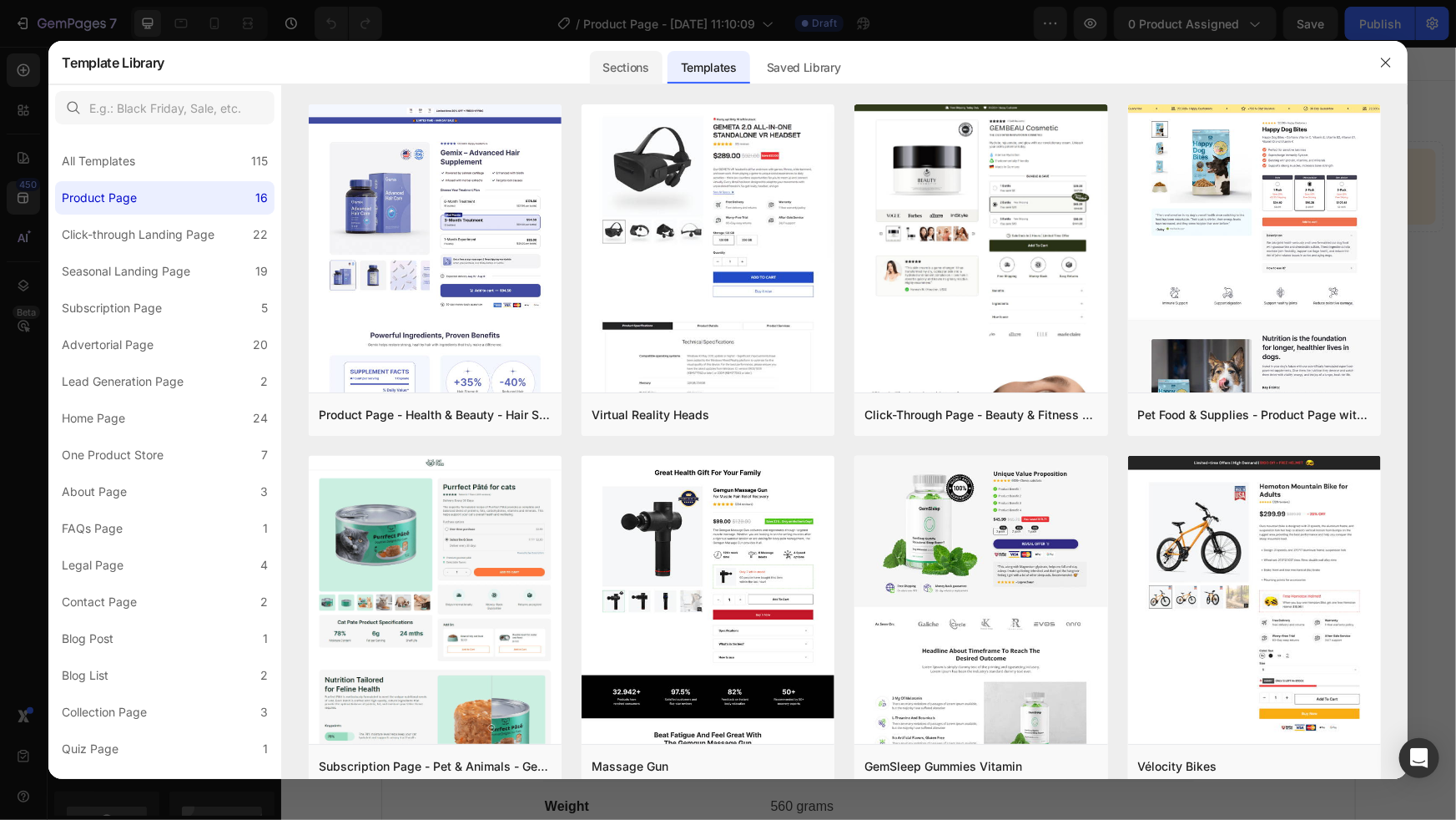
click at [627, 70] on div "Sections" at bounding box center [626, 67] width 73 height 34
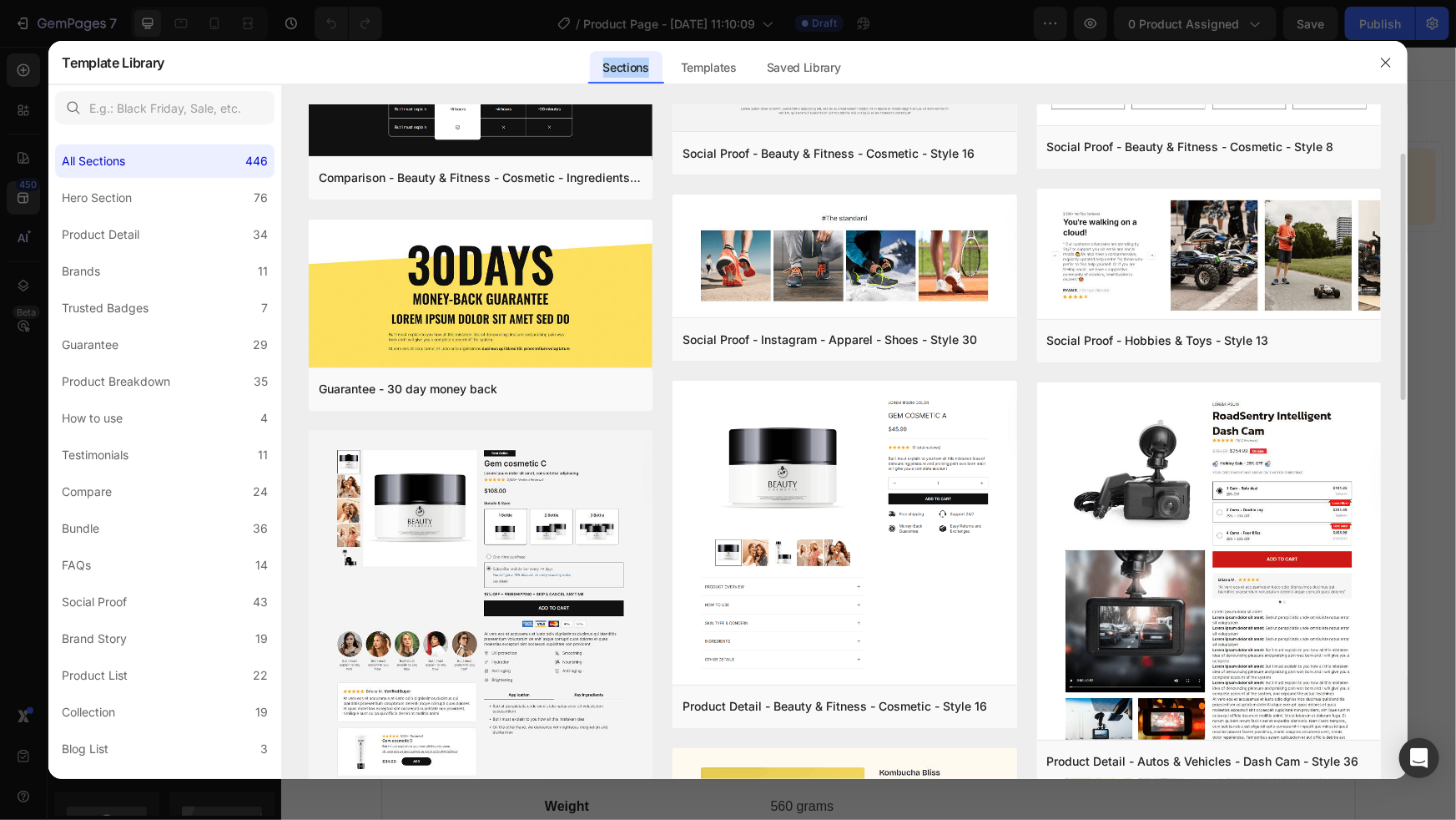
scroll to position [139, 0]
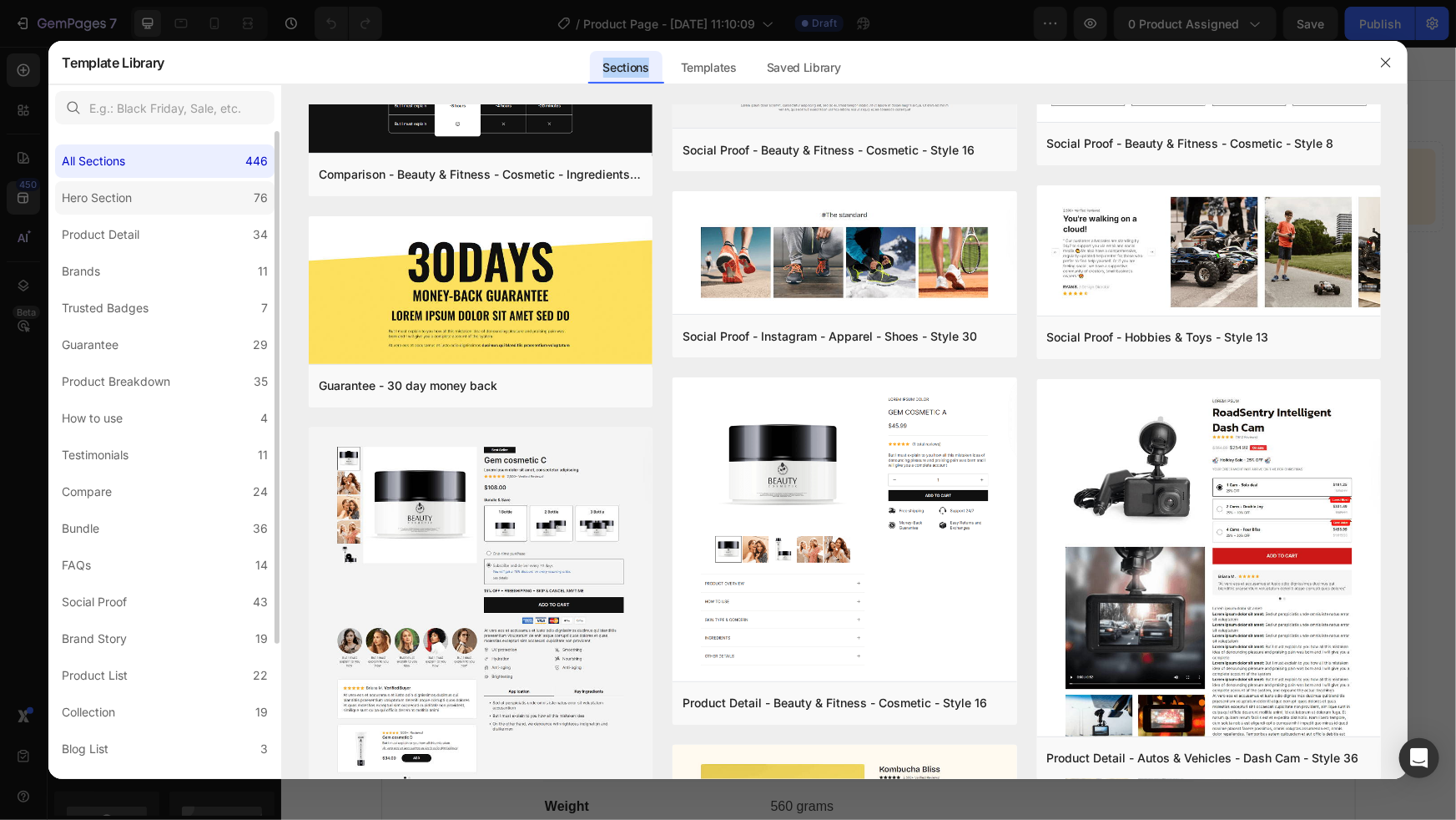
click at [125, 201] on div "Hero Section" at bounding box center [96, 197] width 70 height 20
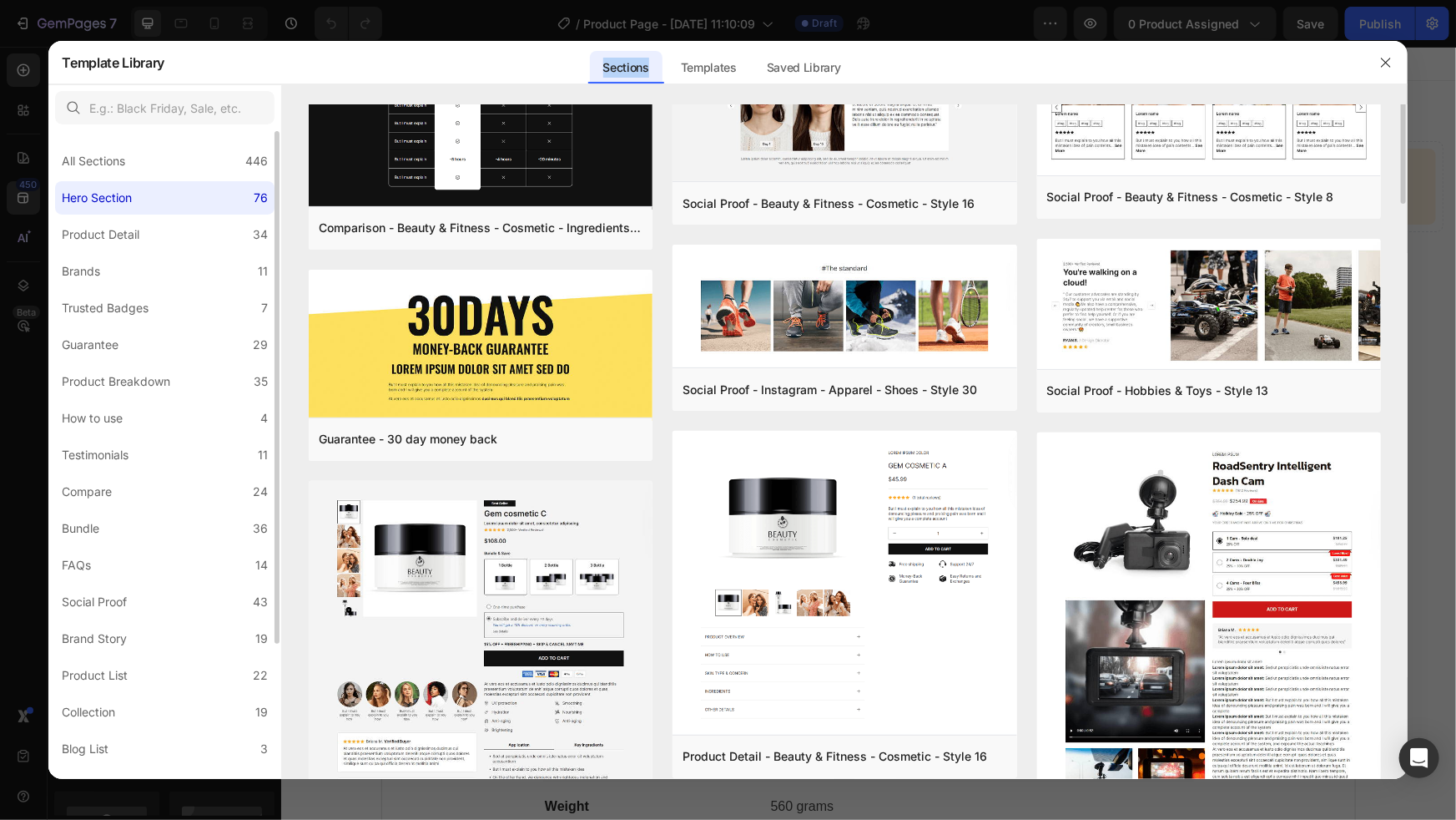
scroll to position [0, 0]
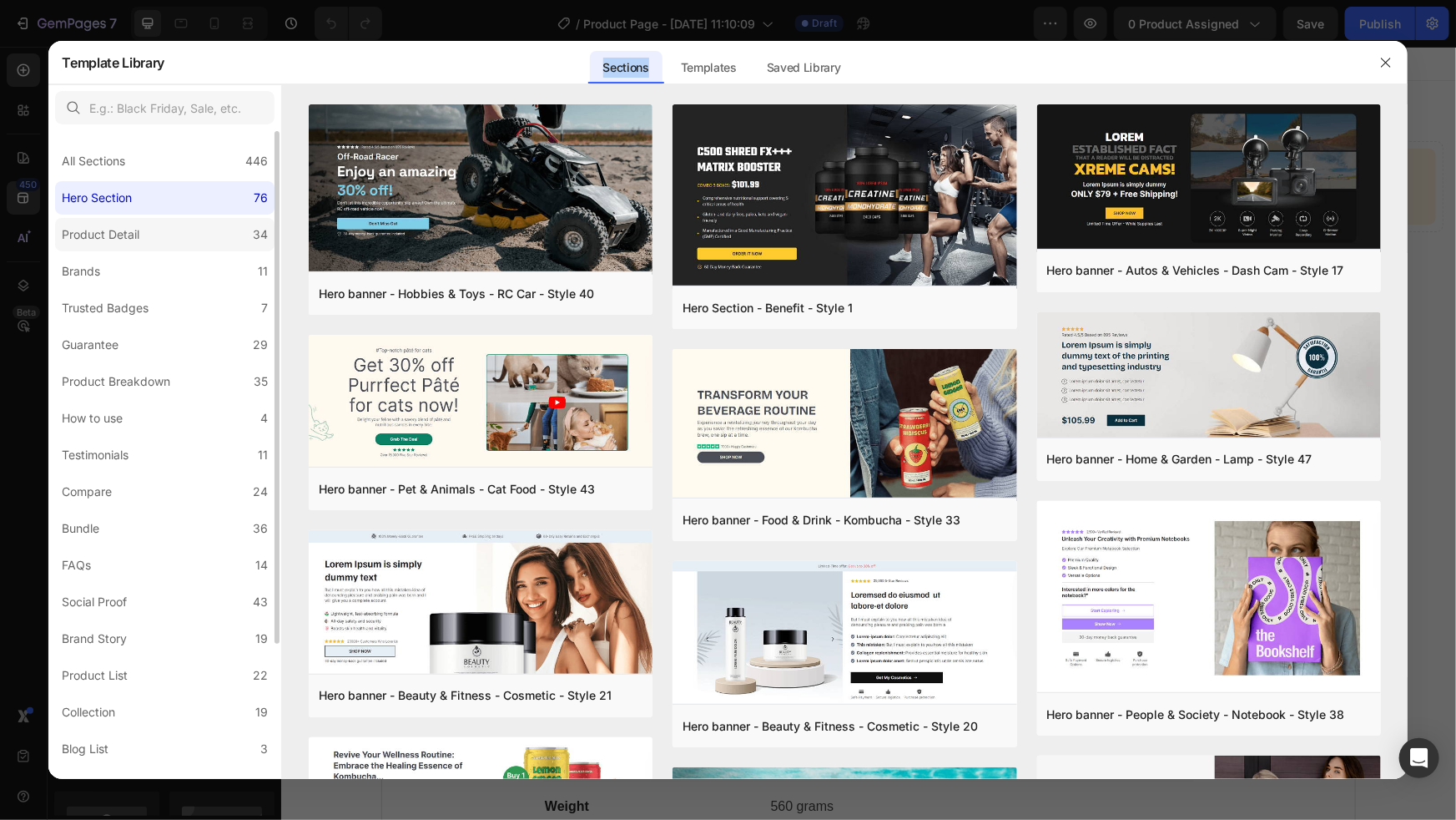
click at [134, 231] on div "Product Detail" at bounding box center [100, 234] width 78 height 20
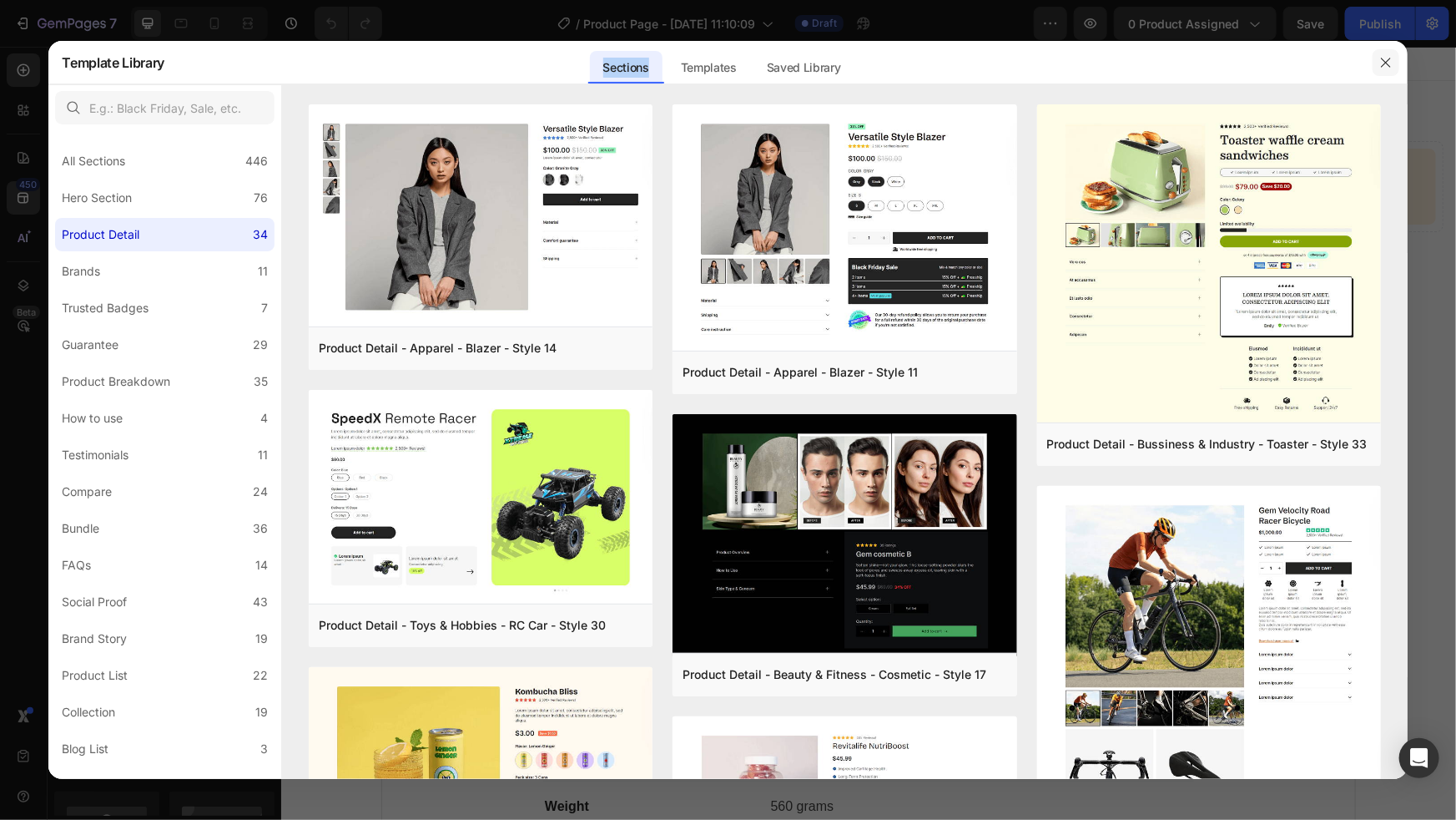
click at [1387, 60] on icon "button" at bounding box center [1385, 62] width 13 height 13
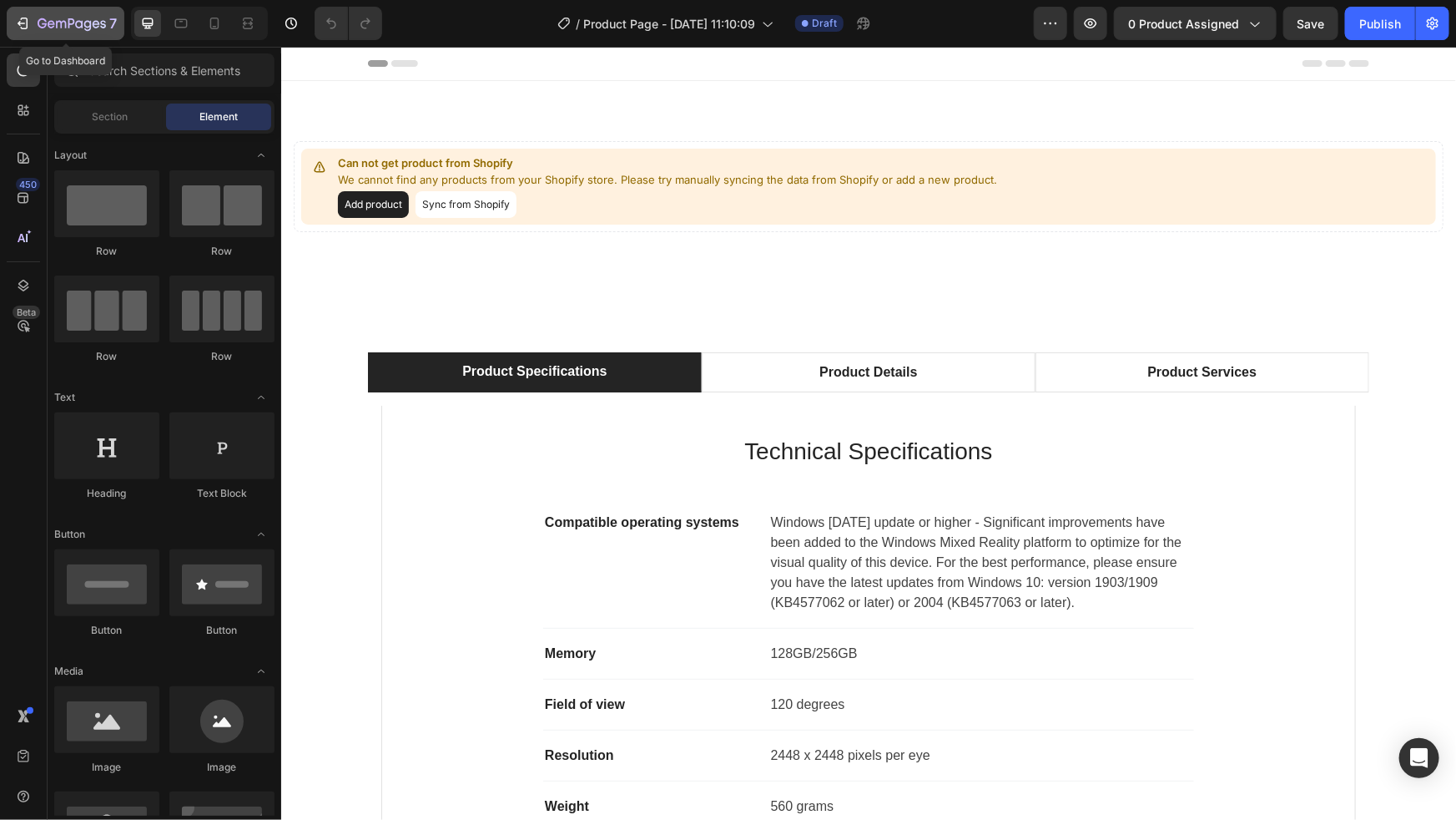
click at [23, 19] on icon "button" at bounding box center [22, 22] width 16 height 16
